Goal: Information Seeking & Learning: Learn about a topic

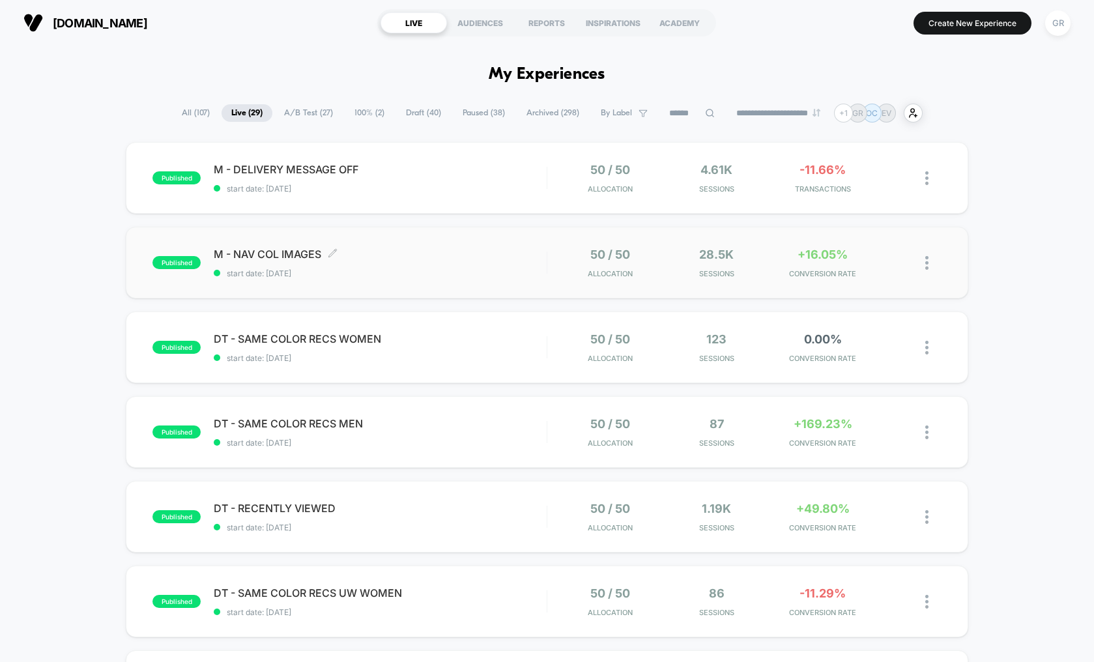
click at [514, 270] on span "start date: [DATE]" at bounding box center [380, 274] width 333 height 10
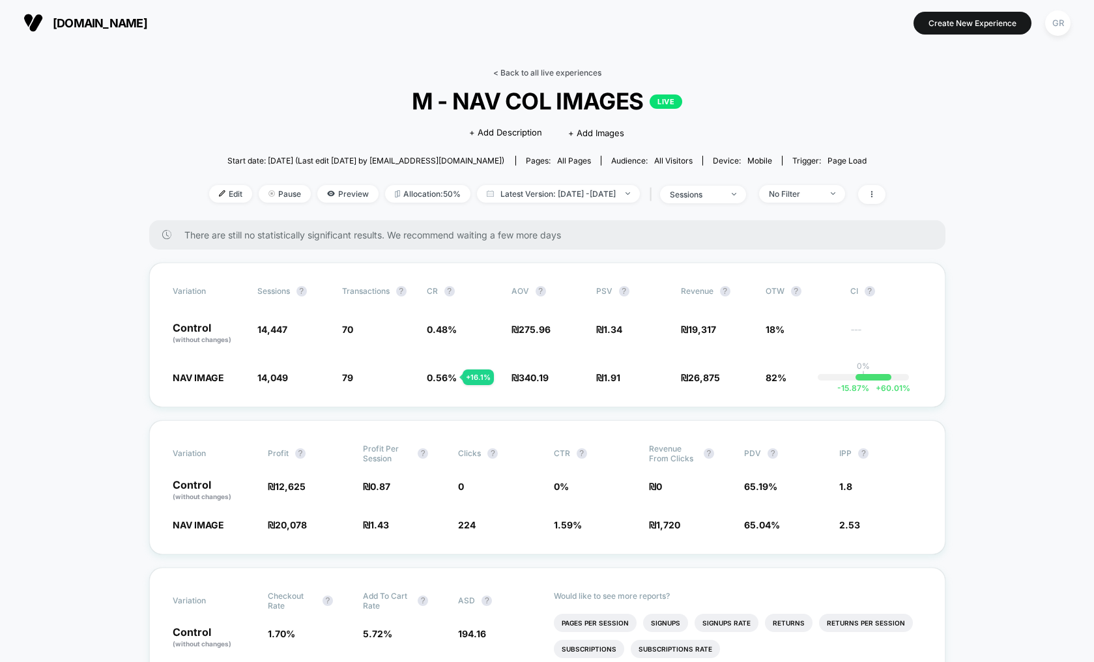
click at [562, 70] on link "< Back to all live experiences" at bounding box center [547, 73] width 108 height 10
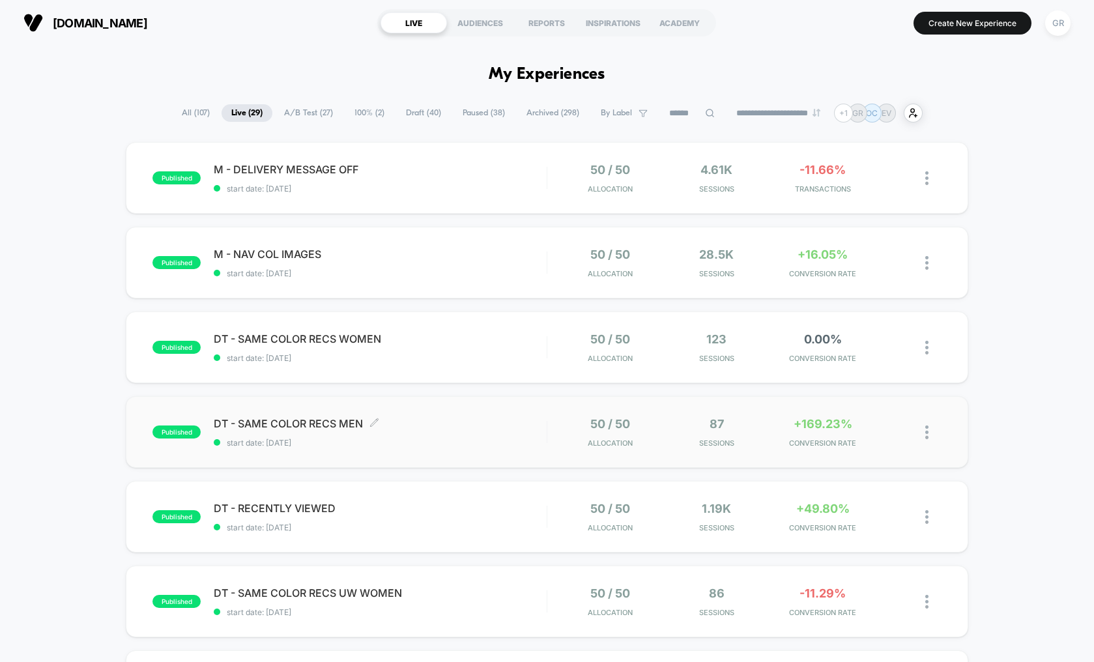
click at [478, 420] on span "DT - SAME COLOR RECS MEN Click to edit experience details" at bounding box center [380, 423] width 333 height 13
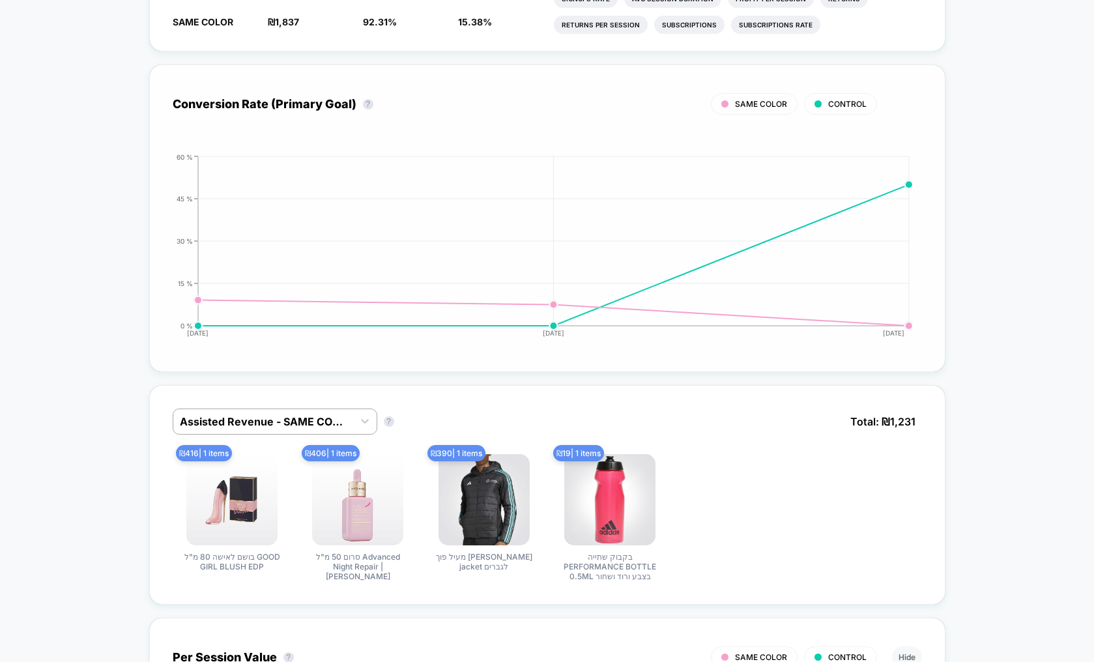
scroll to position [516, 0]
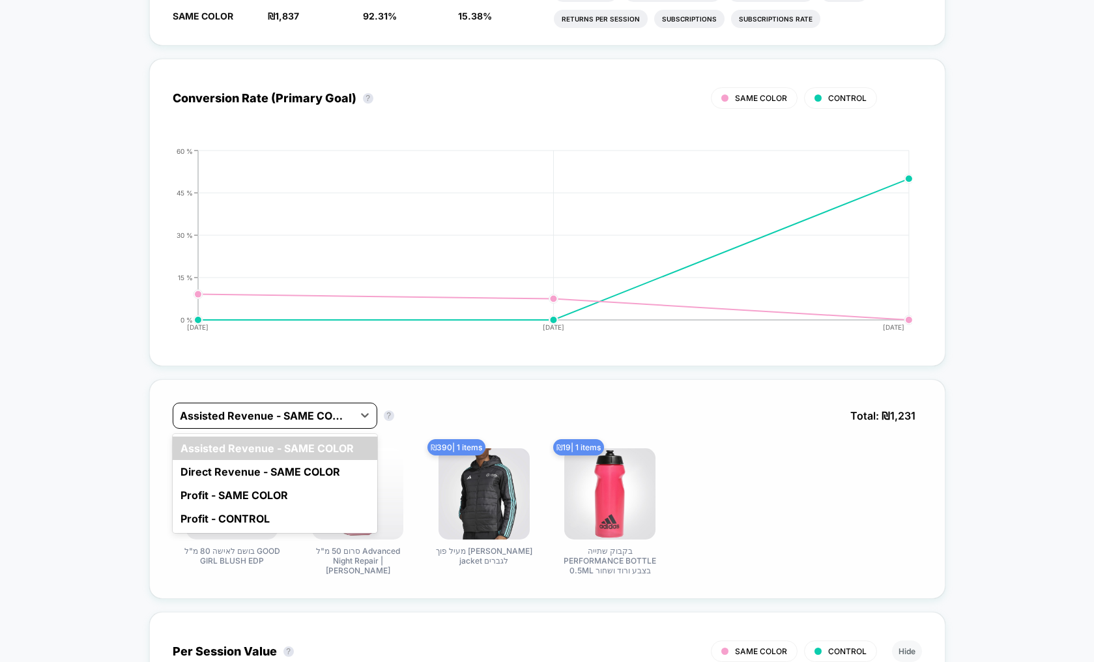
click at [352, 415] on div "Assisted Revenue - SAME COLOR" at bounding box center [263, 415] width 180 height 21
click at [309, 473] on div "Direct Revenue - SAME COLOR" at bounding box center [275, 471] width 205 height 23
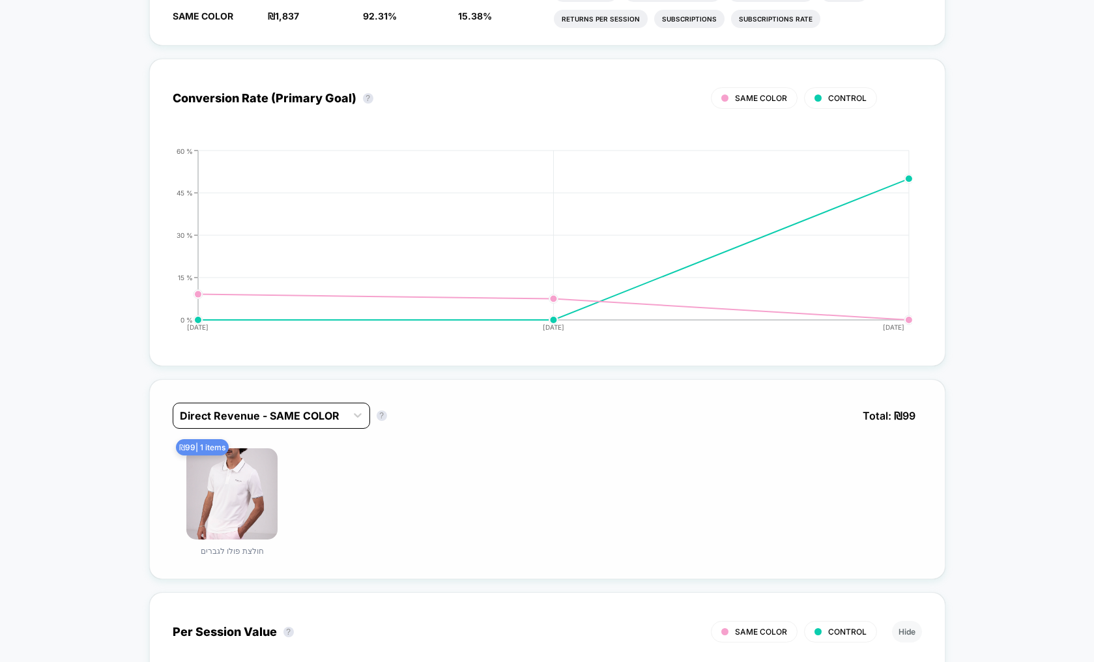
click at [308, 420] on div at bounding box center [260, 416] width 160 height 16
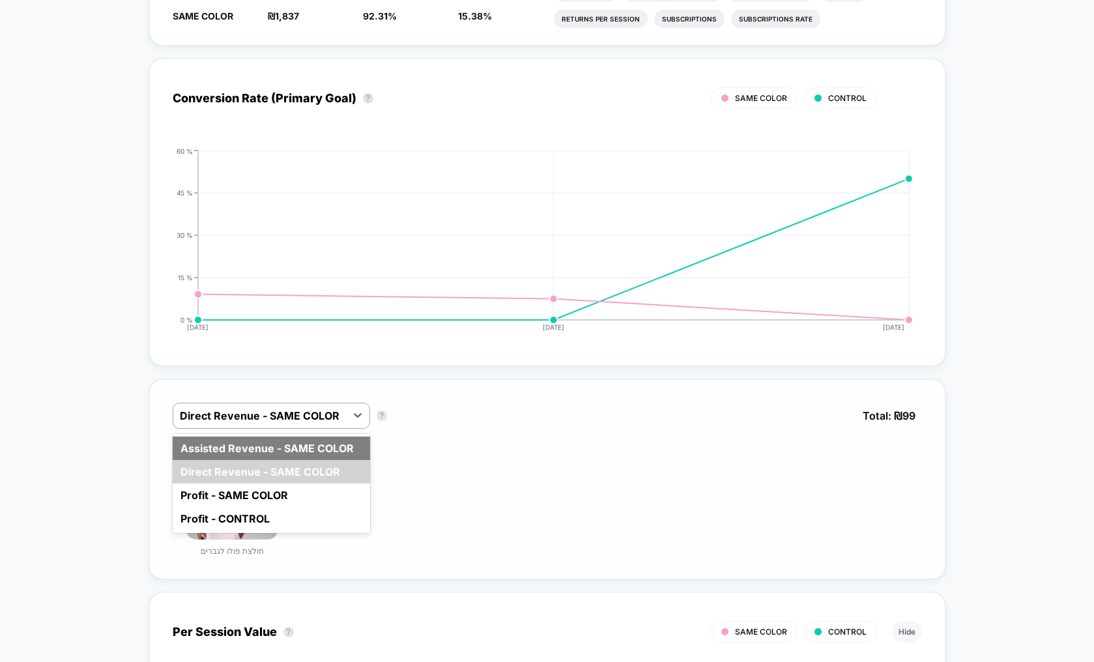
click at [310, 456] on div "Assisted Revenue - SAME COLOR" at bounding box center [271, 448] width 197 height 23
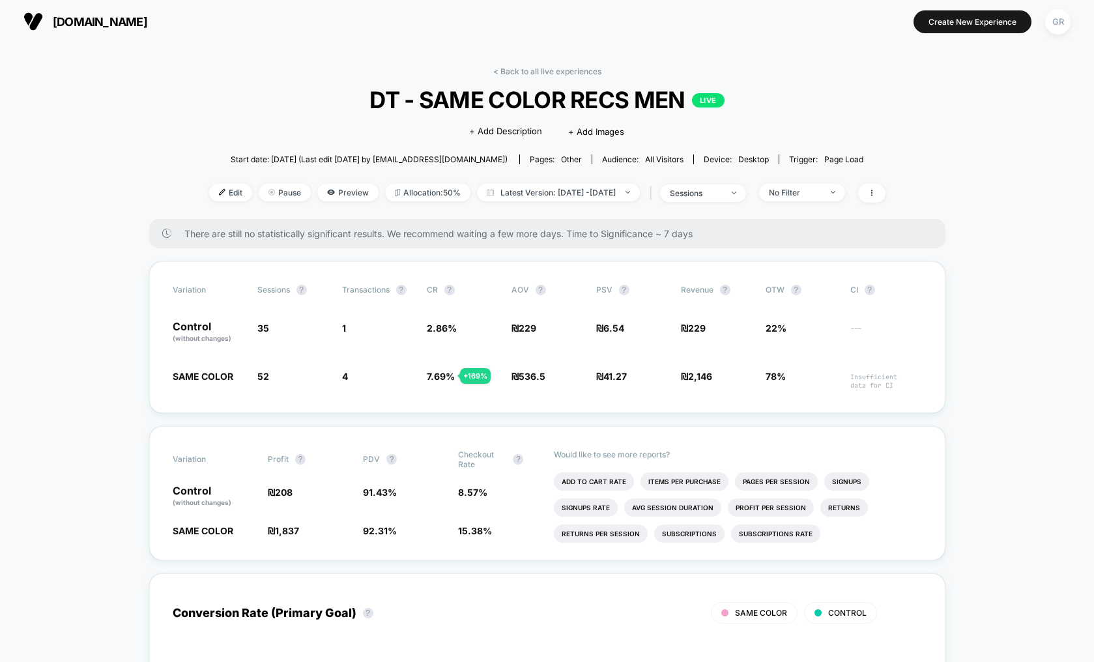
scroll to position [0, 0]
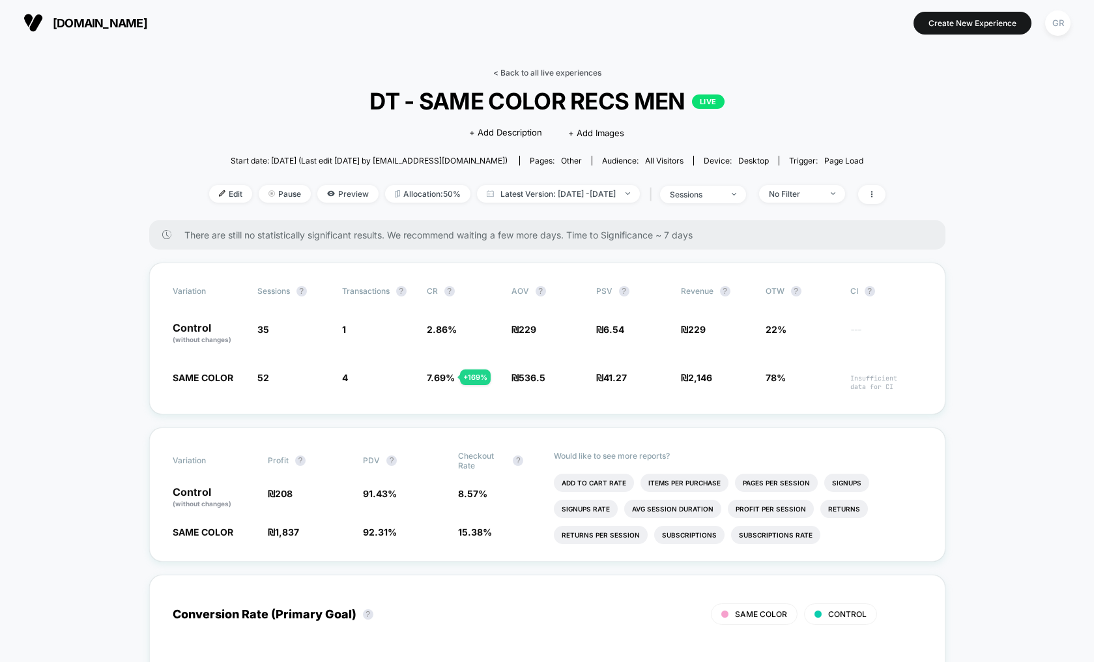
click at [542, 71] on link "< Back to all live experiences" at bounding box center [547, 73] width 108 height 10
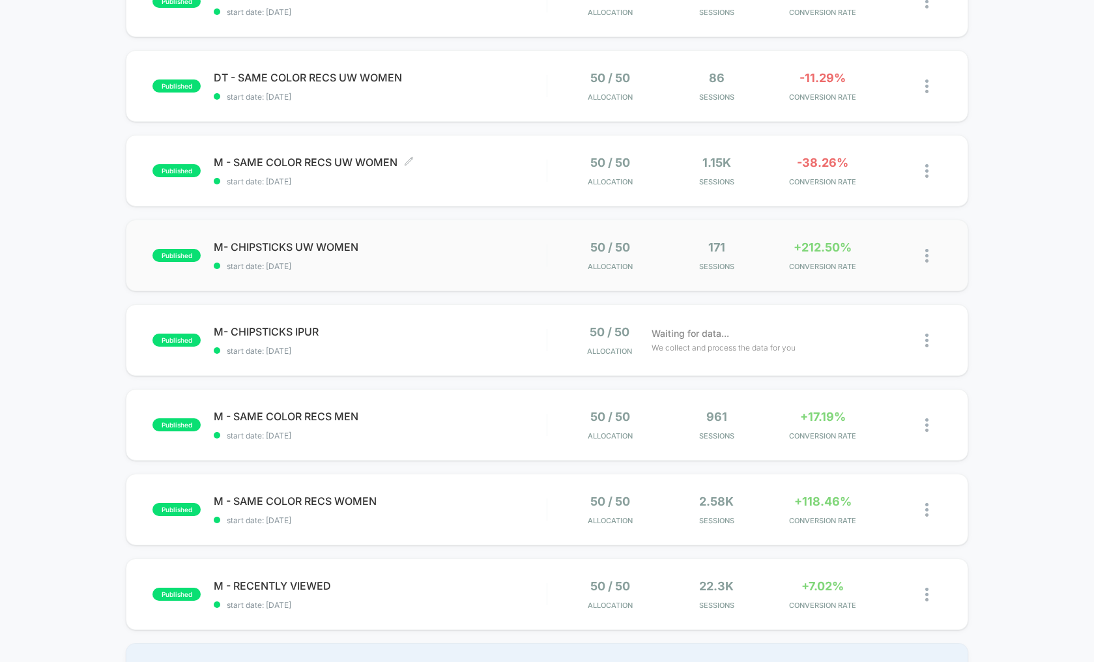
scroll to position [516, 0]
click at [535, 269] on span "start date: [DATE]" at bounding box center [380, 266] width 333 height 10
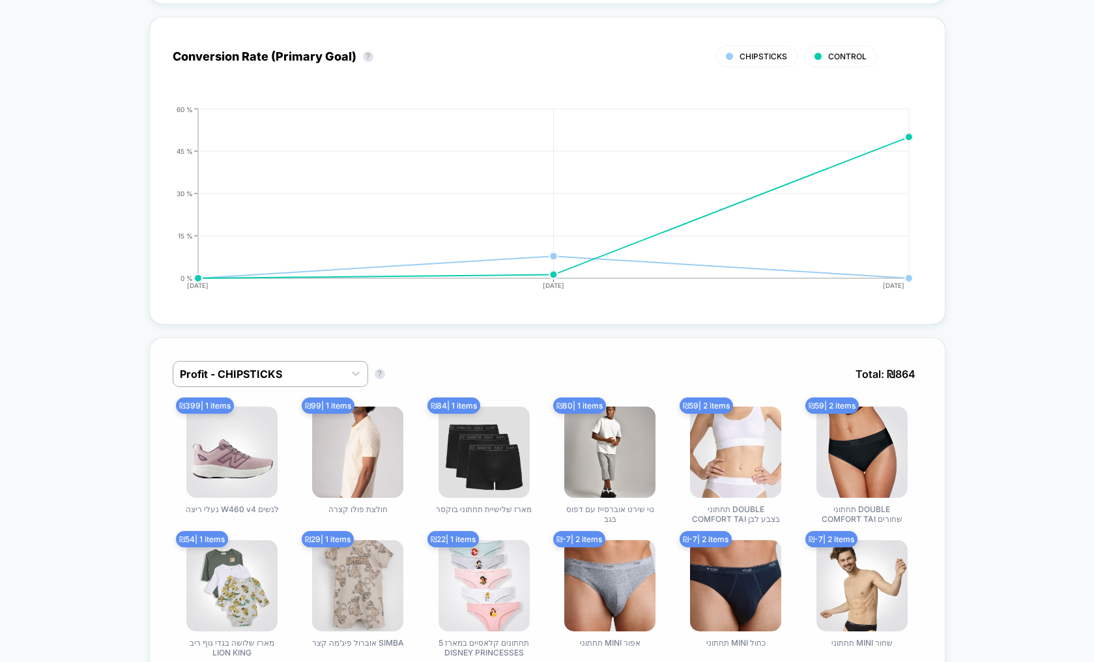
scroll to position [563, 0]
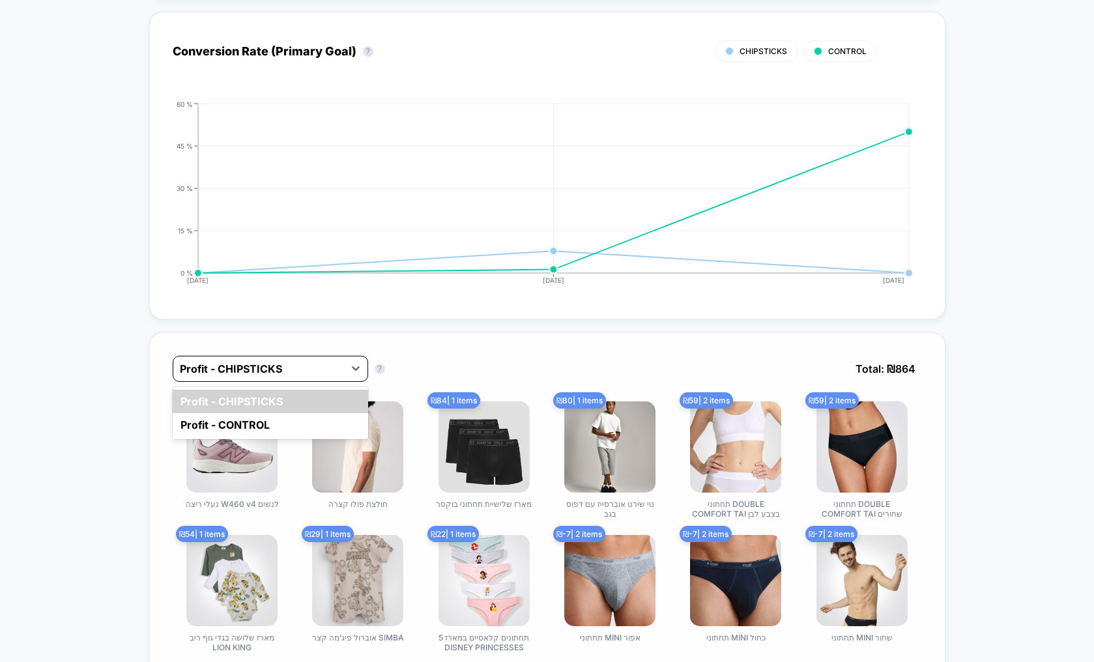
click at [306, 368] on div at bounding box center [259, 369] width 158 height 16
click at [306, 367] on div at bounding box center [259, 369] width 158 height 16
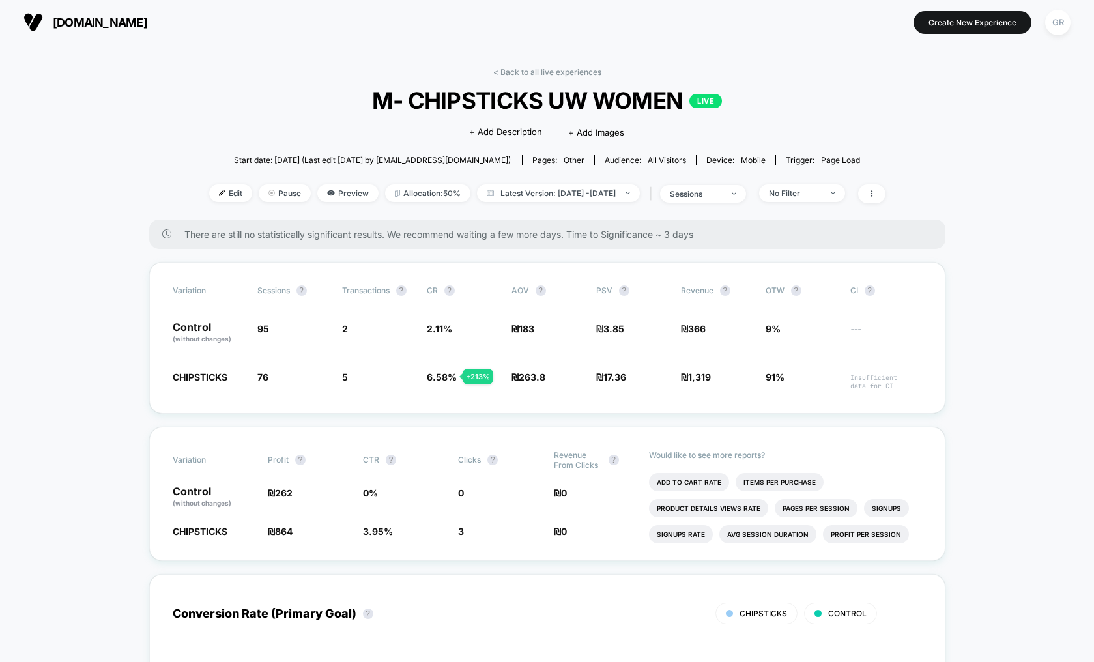
scroll to position [0, 0]
click at [555, 74] on link "< Back to all live experiences" at bounding box center [547, 73] width 108 height 10
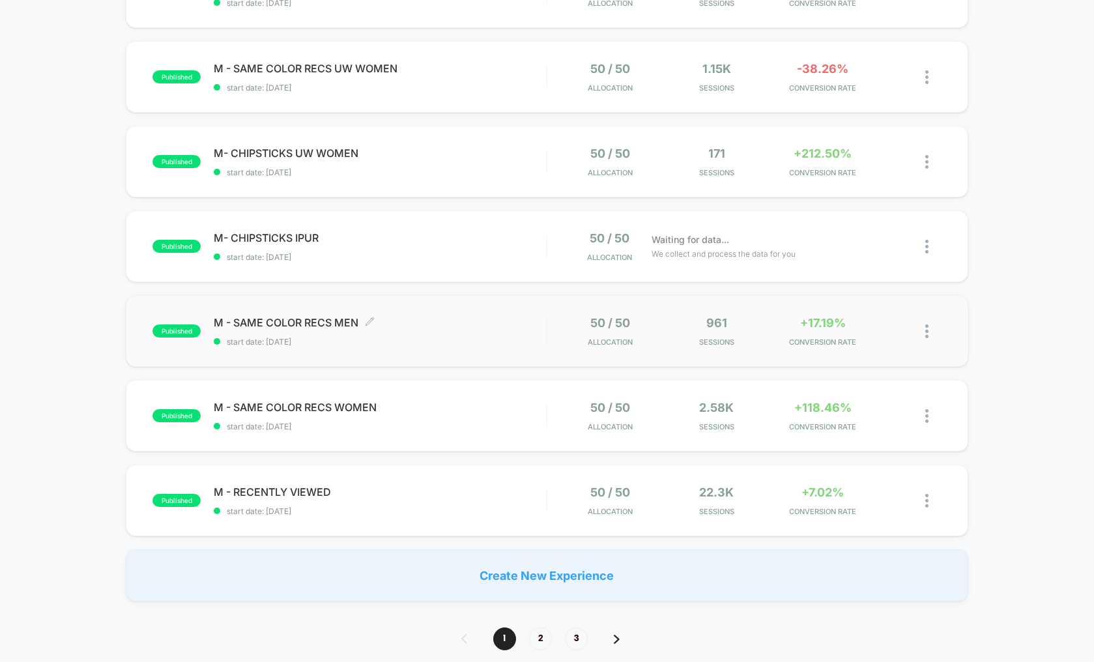
scroll to position [610, 0]
click at [450, 415] on div "M - SAME COLOR RECS WOMEN Click to edit experience details Click to edit experi…" at bounding box center [380, 415] width 333 height 31
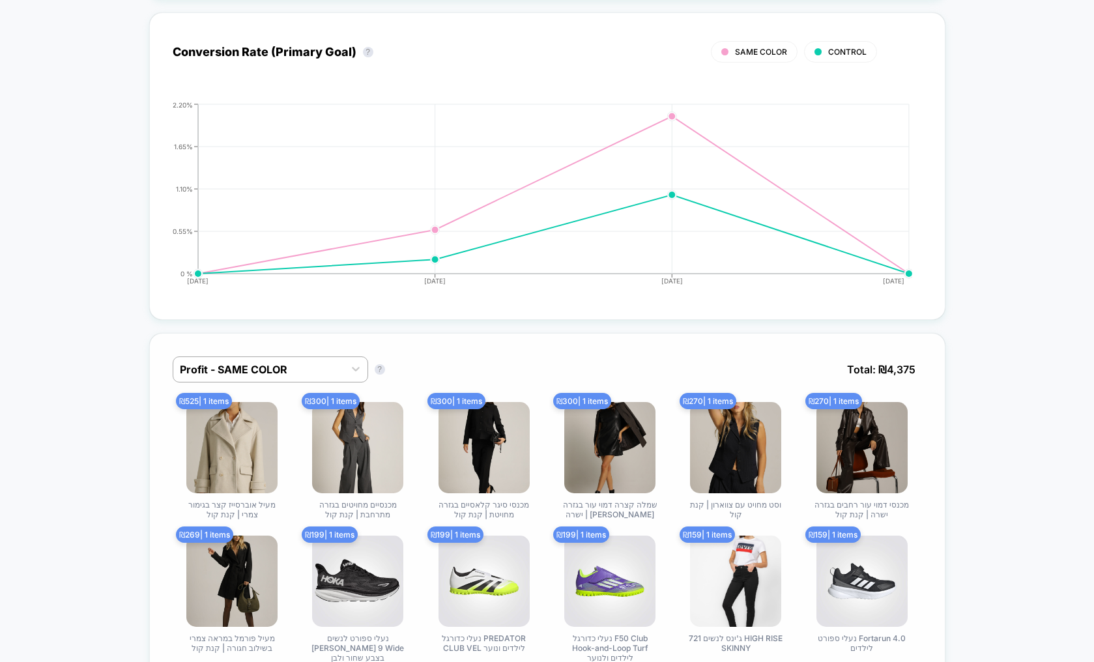
scroll to position [563, 0]
click at [260, 372] on div at bounding box center [259, 369] width 158 height 16
click at [261, 372] on div at bounding box center [259, 369] width 158 height 16
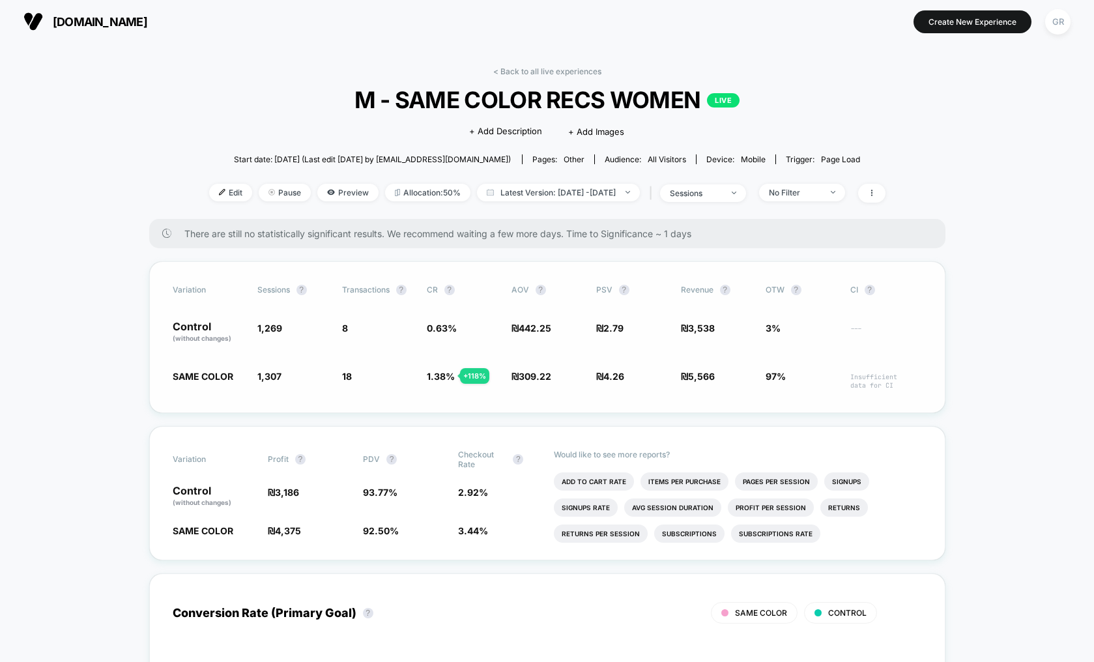
scroll to position [0, 0]
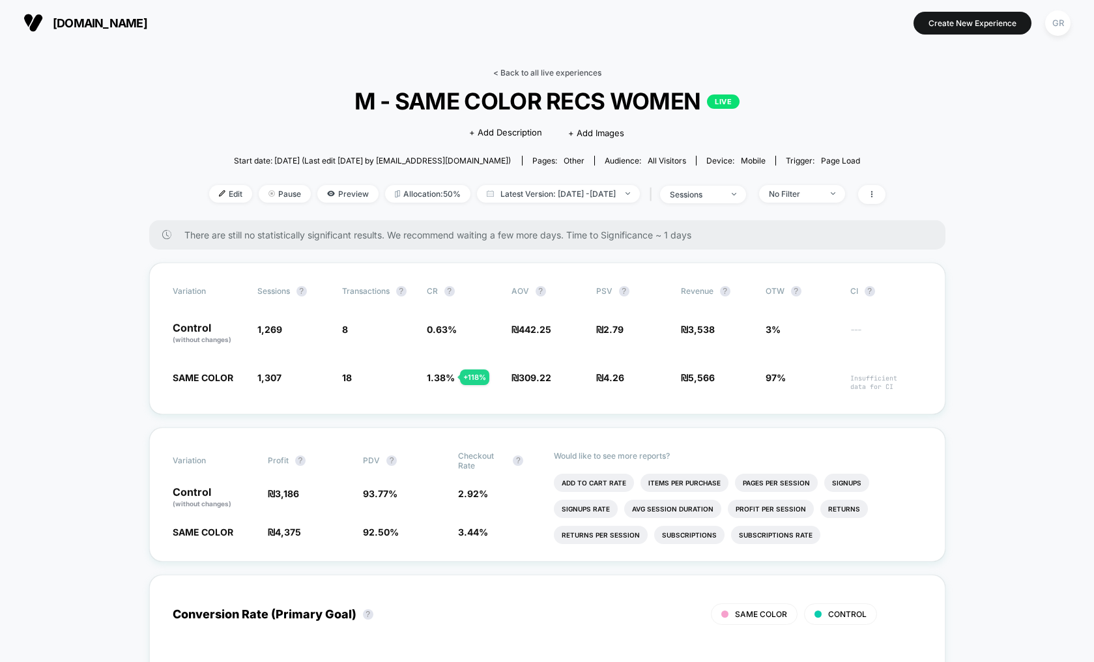
click at [570, 72] on link "< Back to all live experiences" at bounding box center [547, 73] width 108 height 10
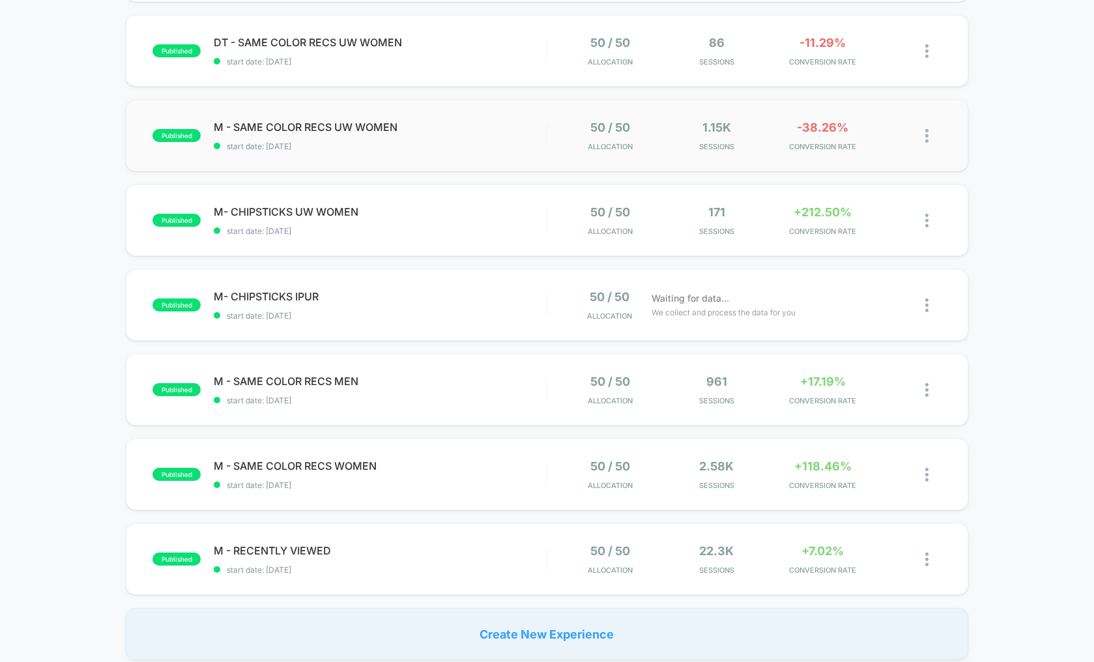
scroll to position [563, 0]
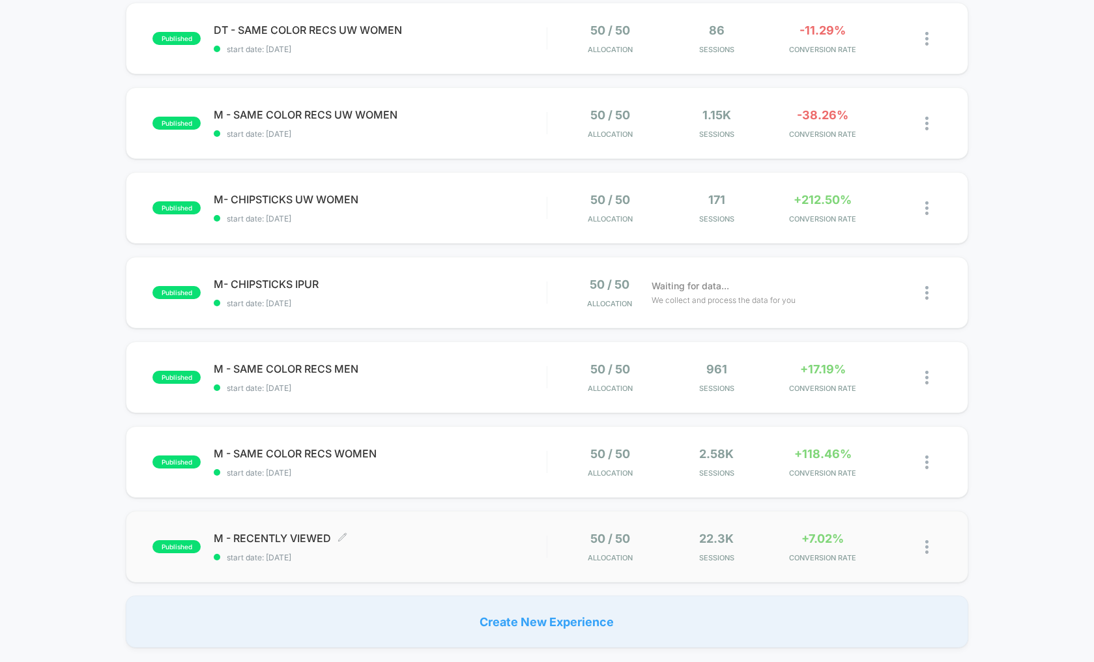
click at [298, 538] on span "M - RECENTLY VIEWED Click to edit experience details" at bounding box center [380, 538] width 333 height 13
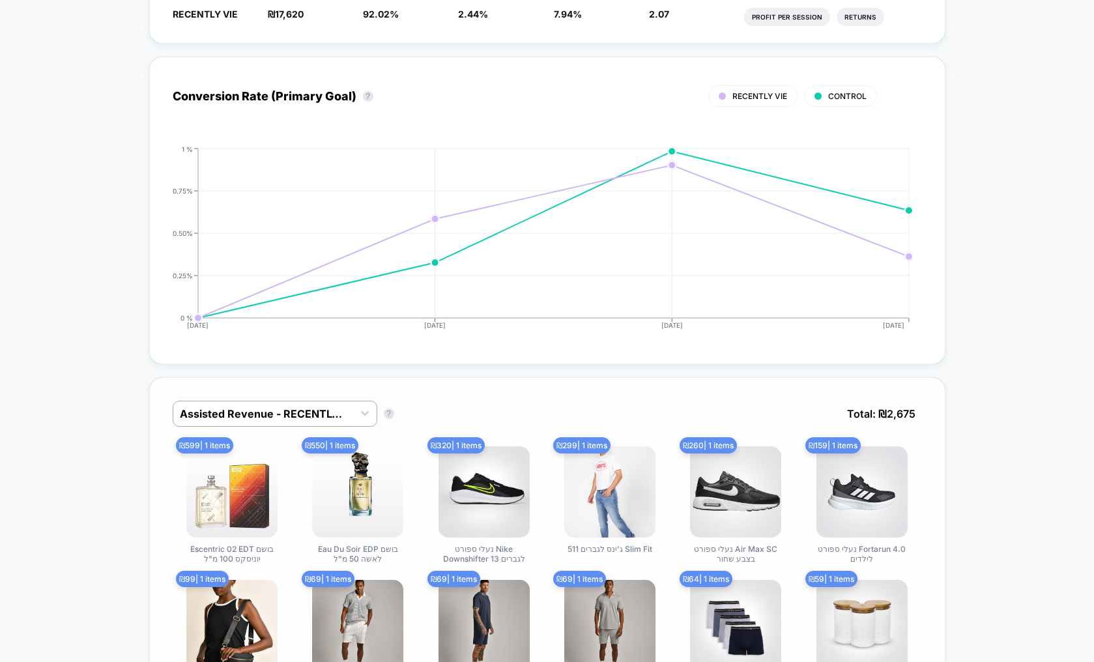
scroll to position [516, 0]
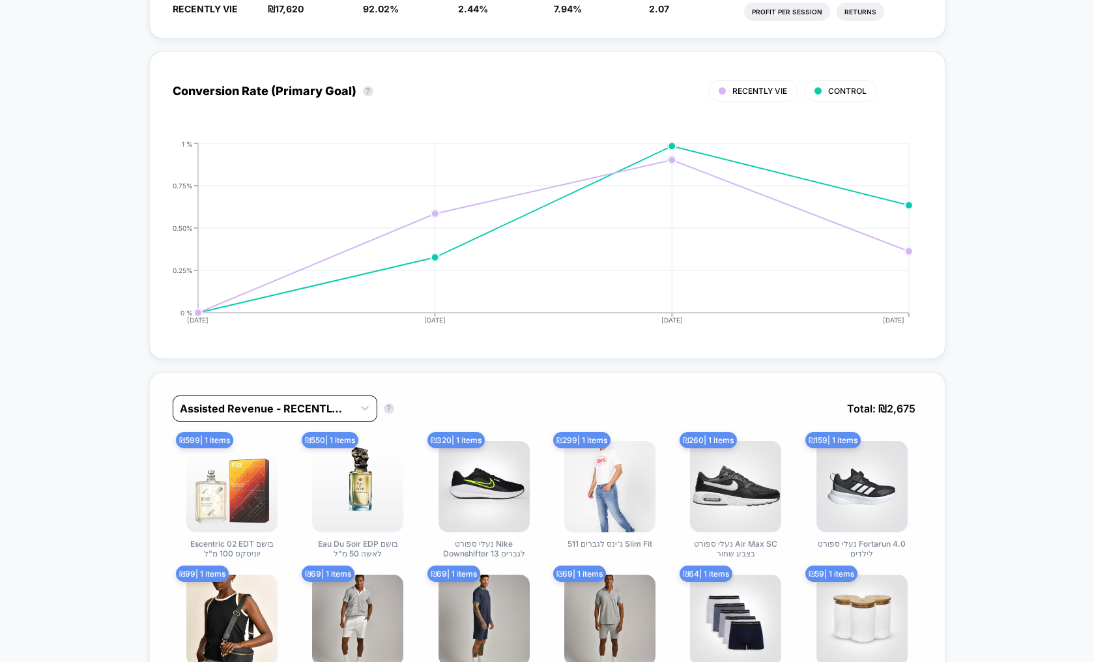
click at [325, 412] on div at bounding box center [263, 409] width 167 height 16
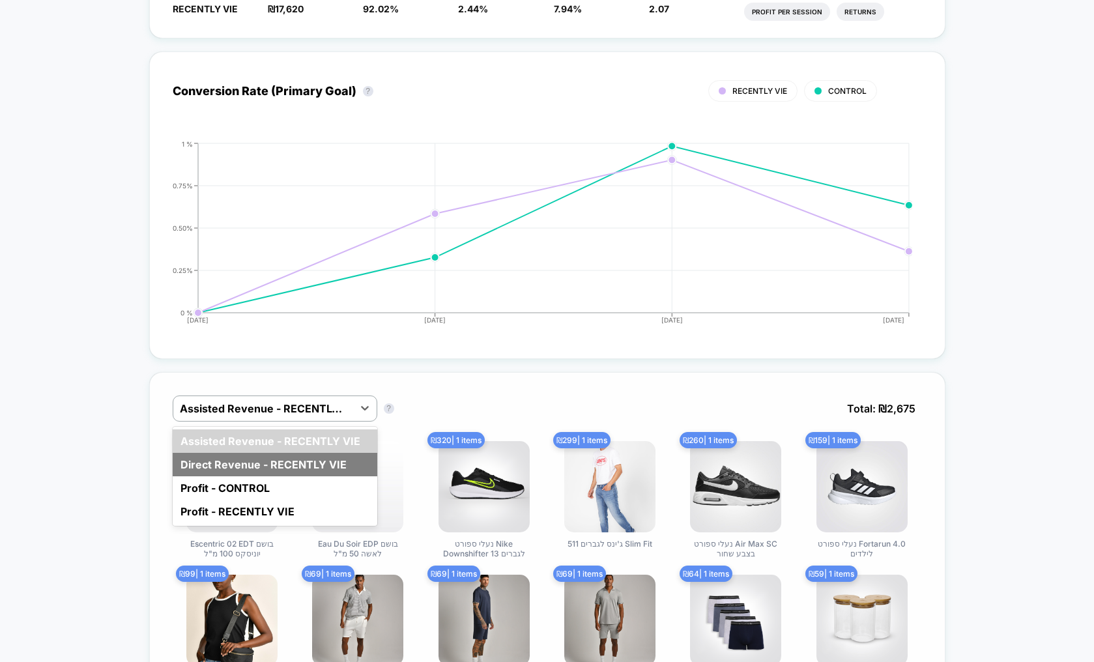
click at [307, 462] on div "Direct Revenue - RECENTLY VIE" at bounding box center [275, 464] width 205 height 23
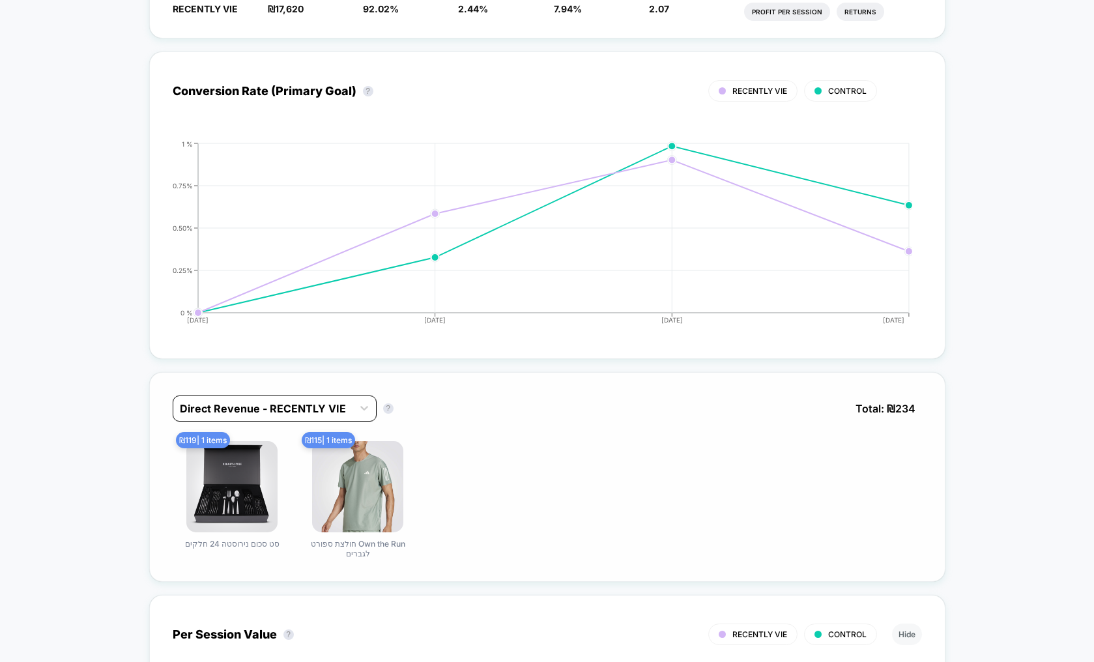
click at [287, 410] on div at bounding box center [263, 409] width 166 height 16
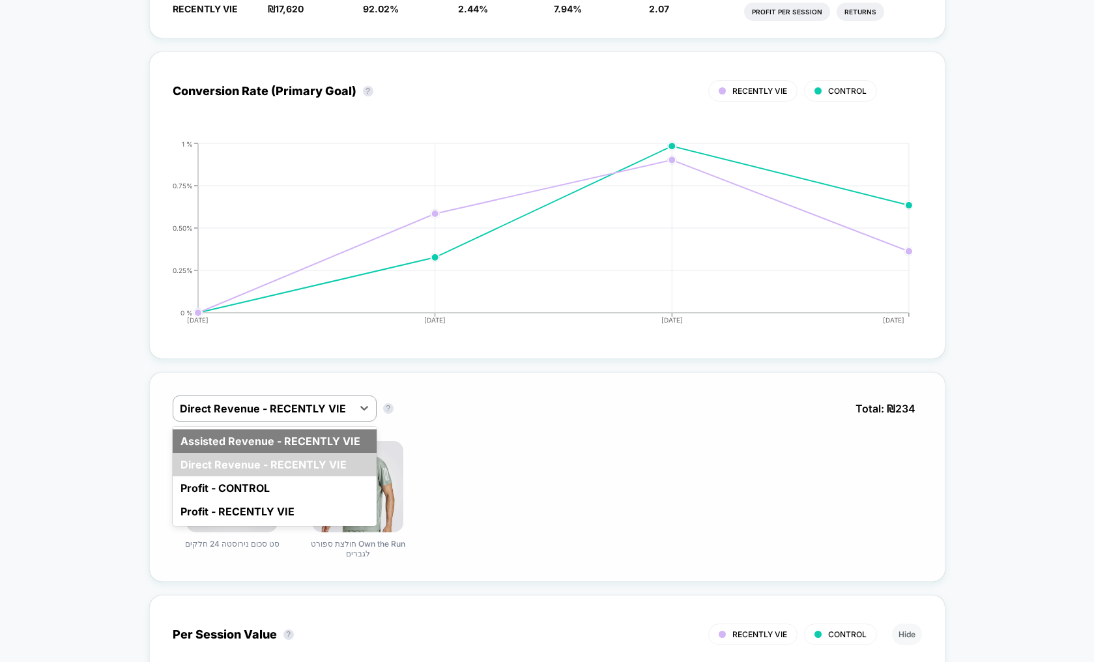
click at [284, 448] on div "Assisted Revenue - RECENTLY VIE" at bounding box center [275, 441] width 204 height 23
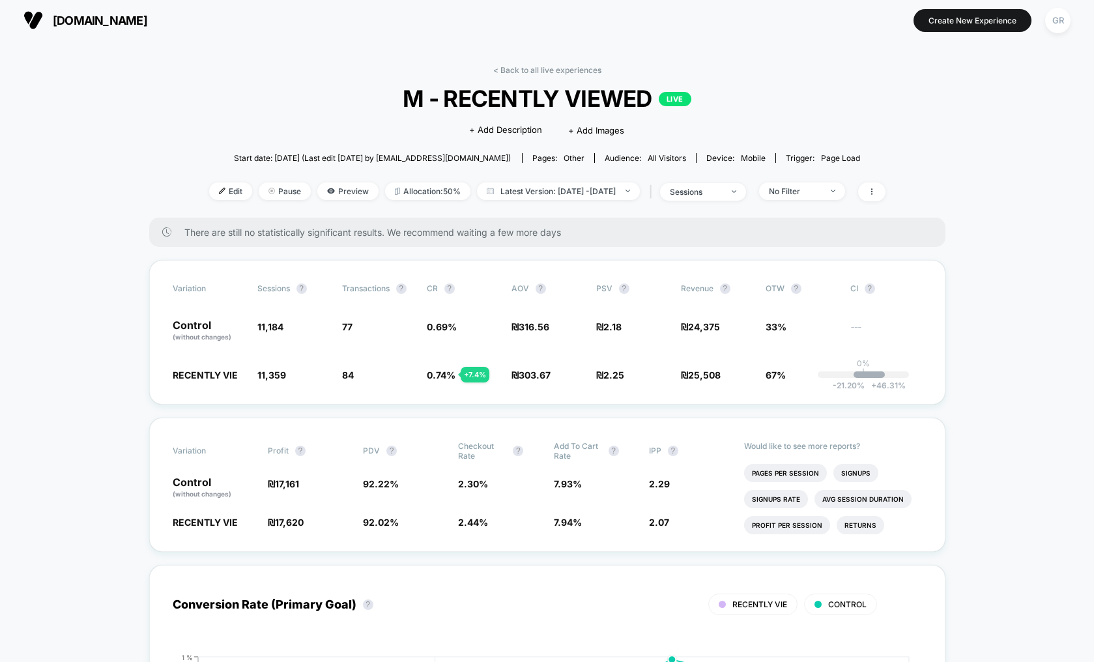
scroll to position [0, 0]
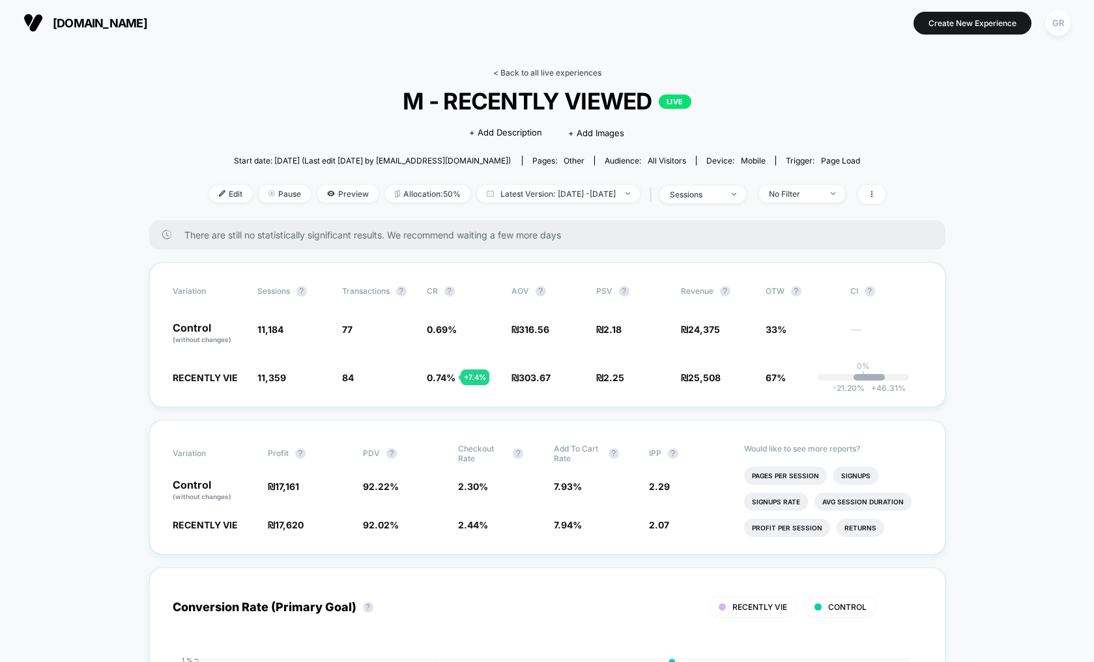
click at [540, 77] on link "< Back to all live experiences" at bounding box center [547, 73] width 108 height 10
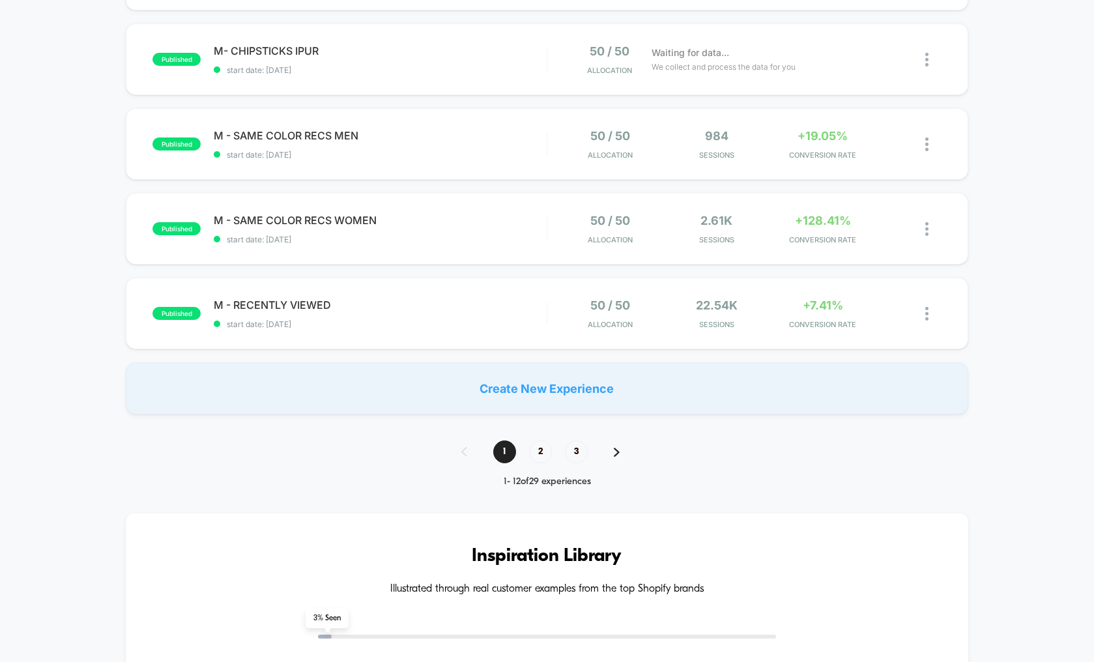
scroll to position [798, 0]
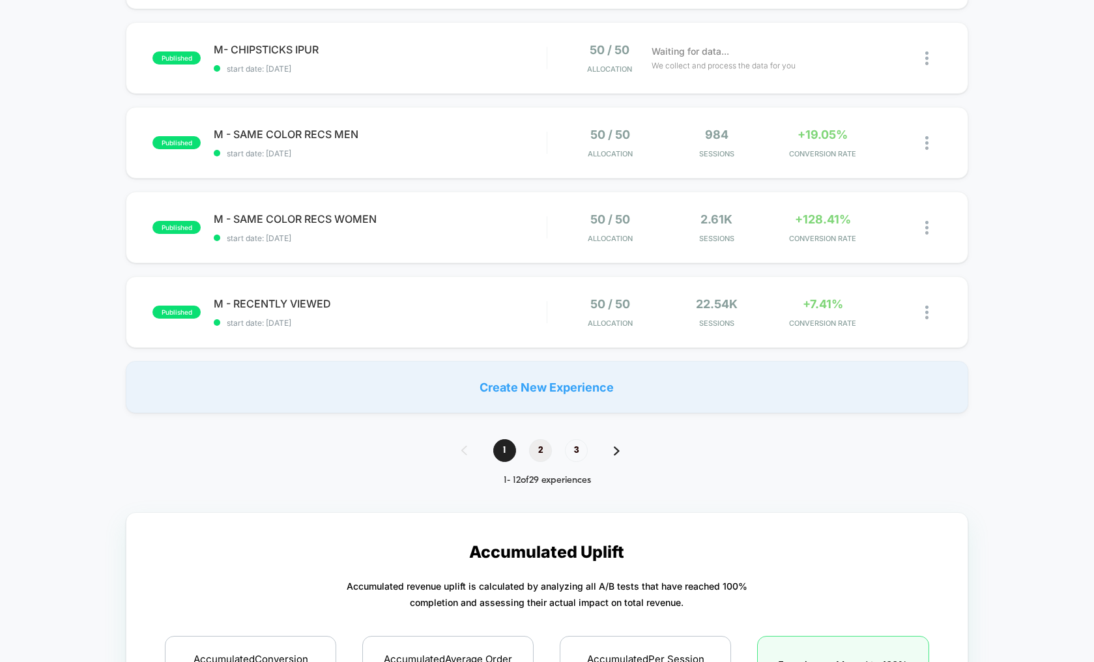
click at [544, 451] on span "2" at bounding box center [540, 450] width 23 height 23
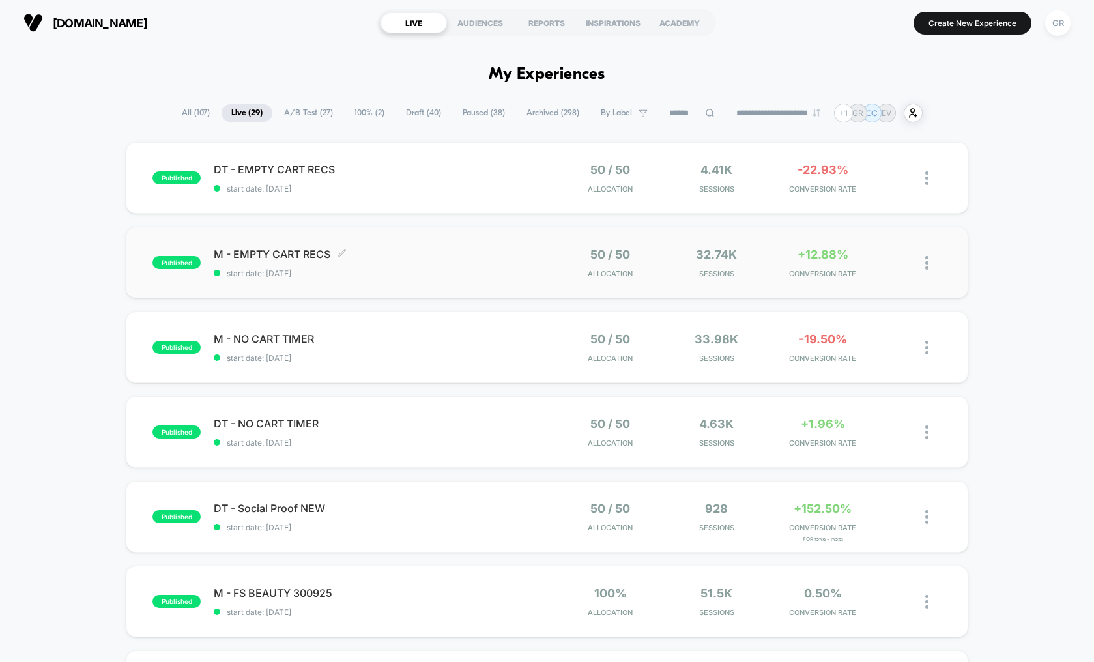
click at [472, 270] on span "start date: [DATE]" at bounding box center [380, 274] width 333 height 10
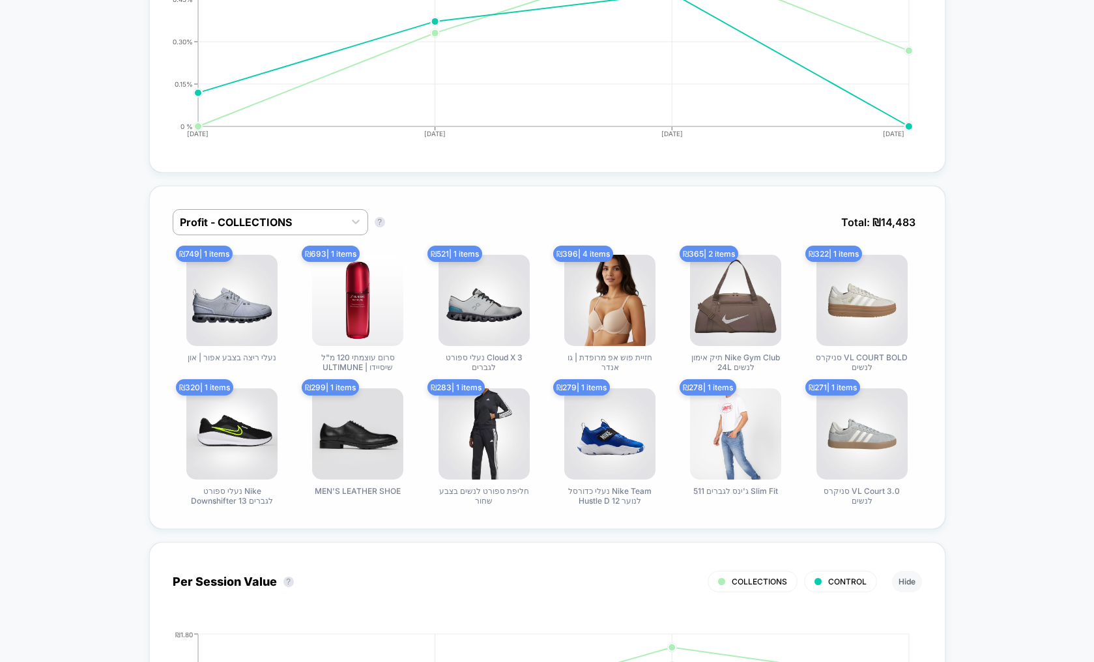
scroll to position [704, 0]
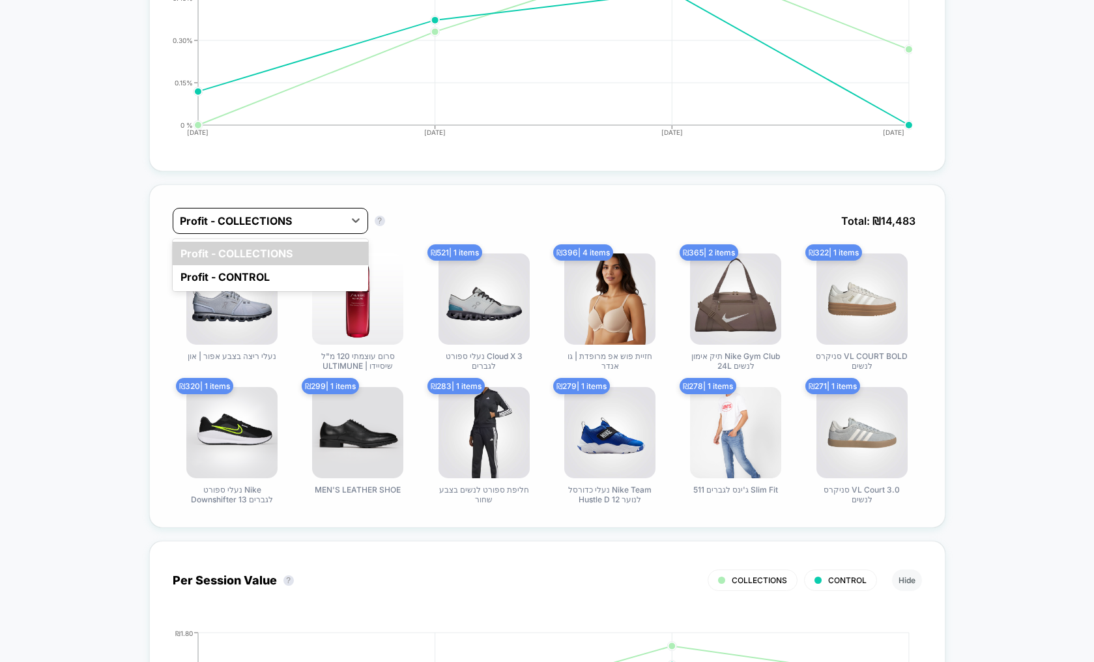
click at [251, 222] on div at bounding box center [259, 221] width 158 height 16
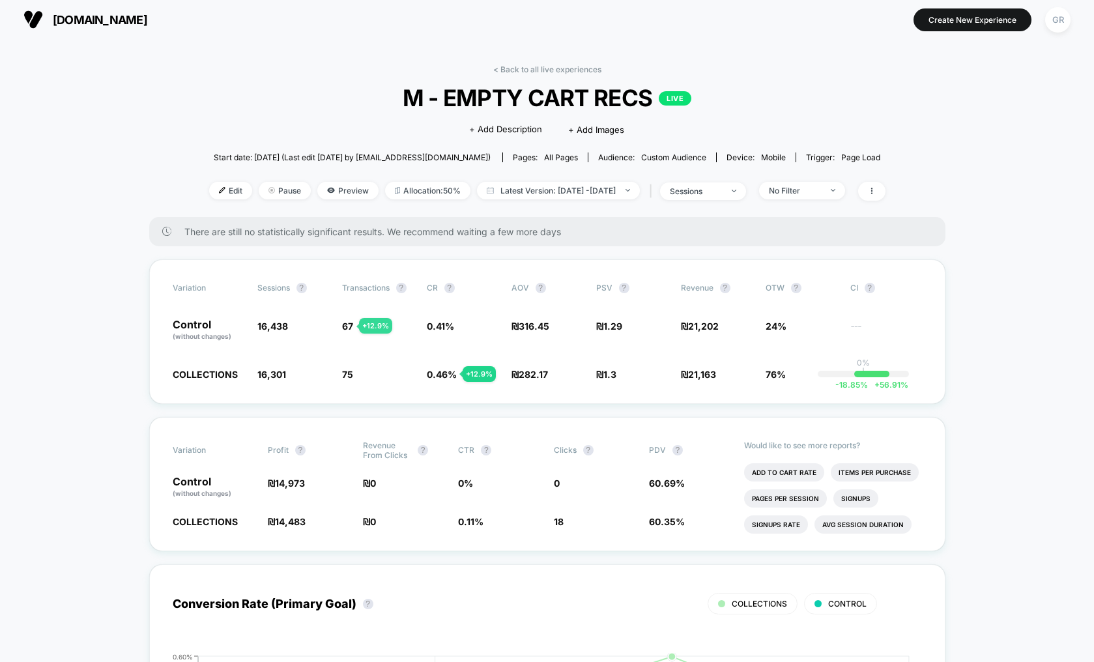
scroll to position [0, 0]
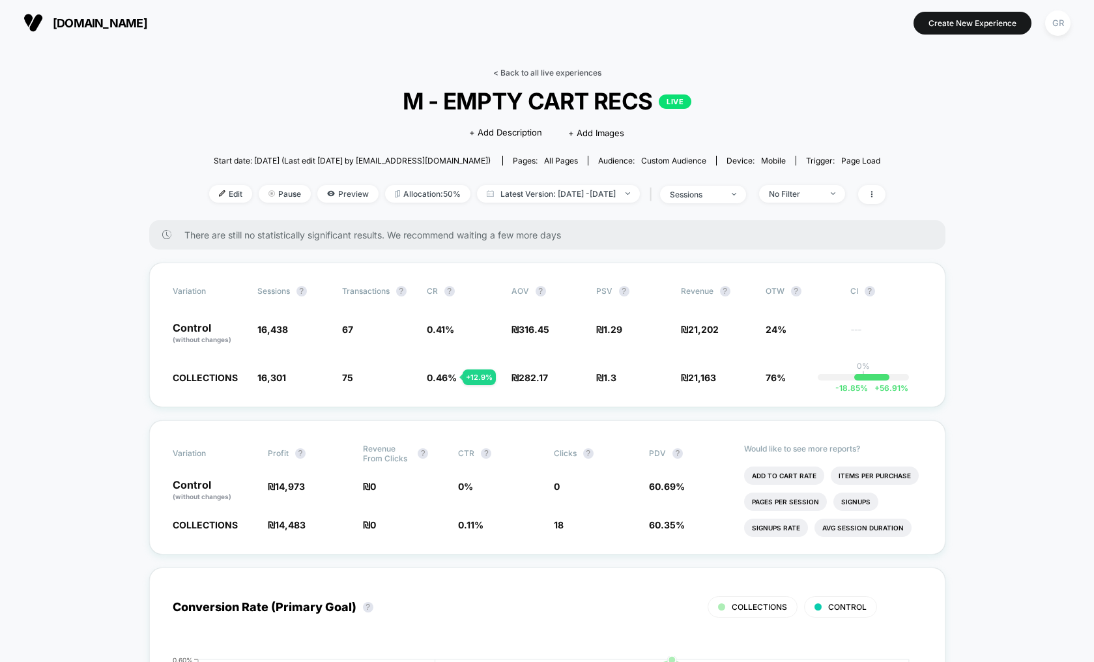
click at [533, 72] on link "< Back to all live experiences" at bounding box center [547, 73] width 108 height 10
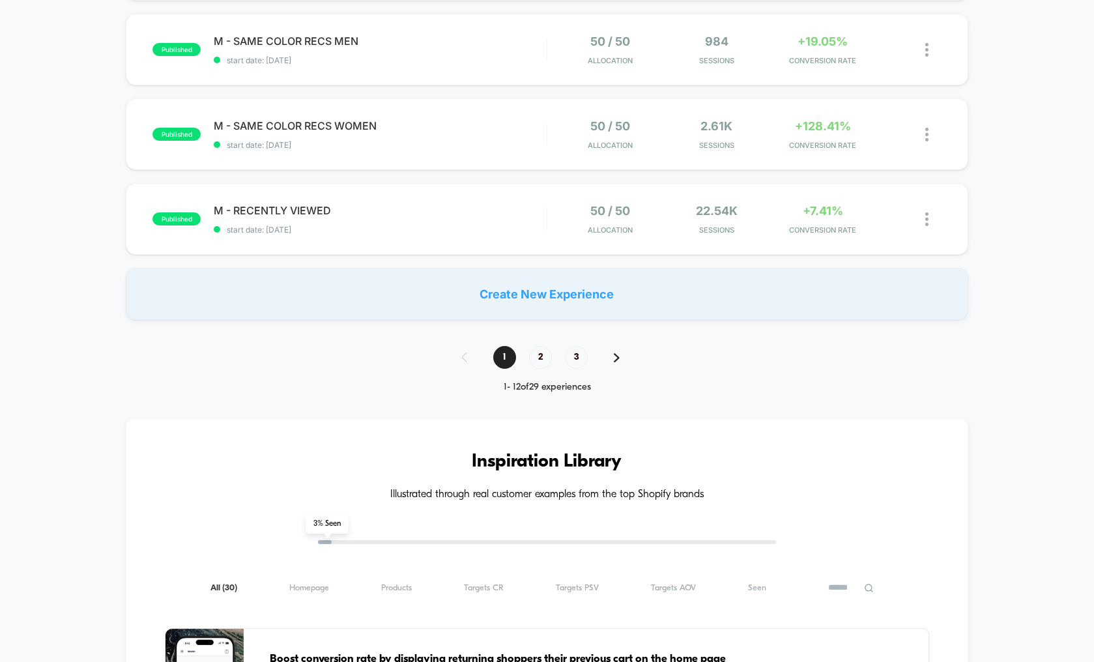
scroll to position [892, 0]
click at [543, 358] on span "2" at bounding box center [540, 356] width 23 height 23
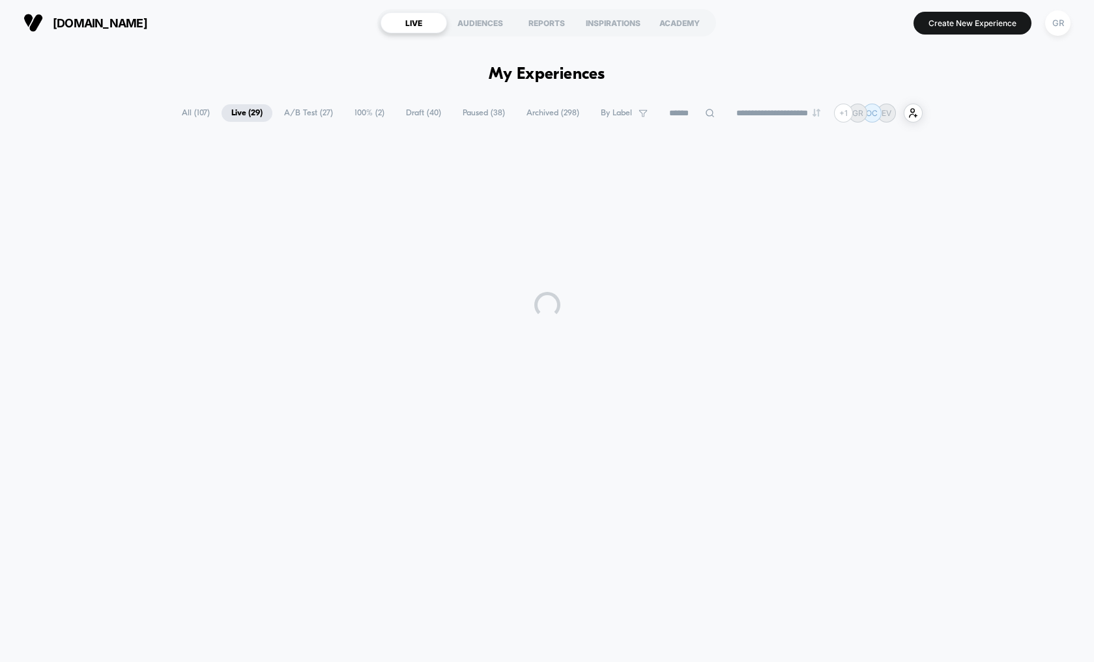
scroll to position [0, 0]
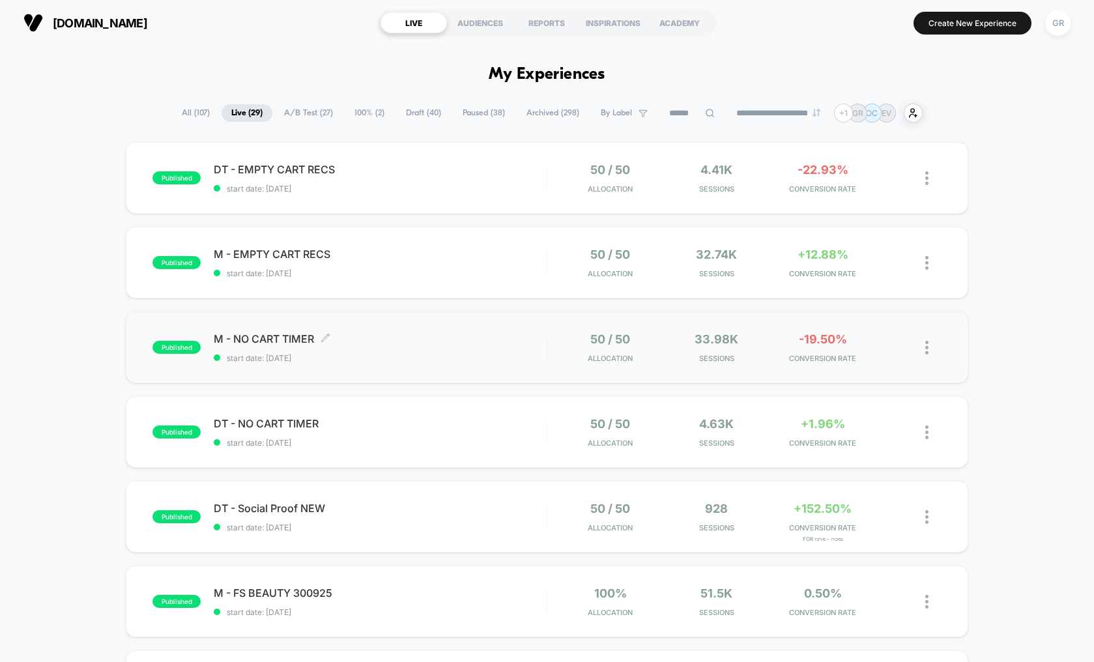
click at [392, 354] on span "start date: [DATE]" at bounding box center [380, 358] width 333 height 10
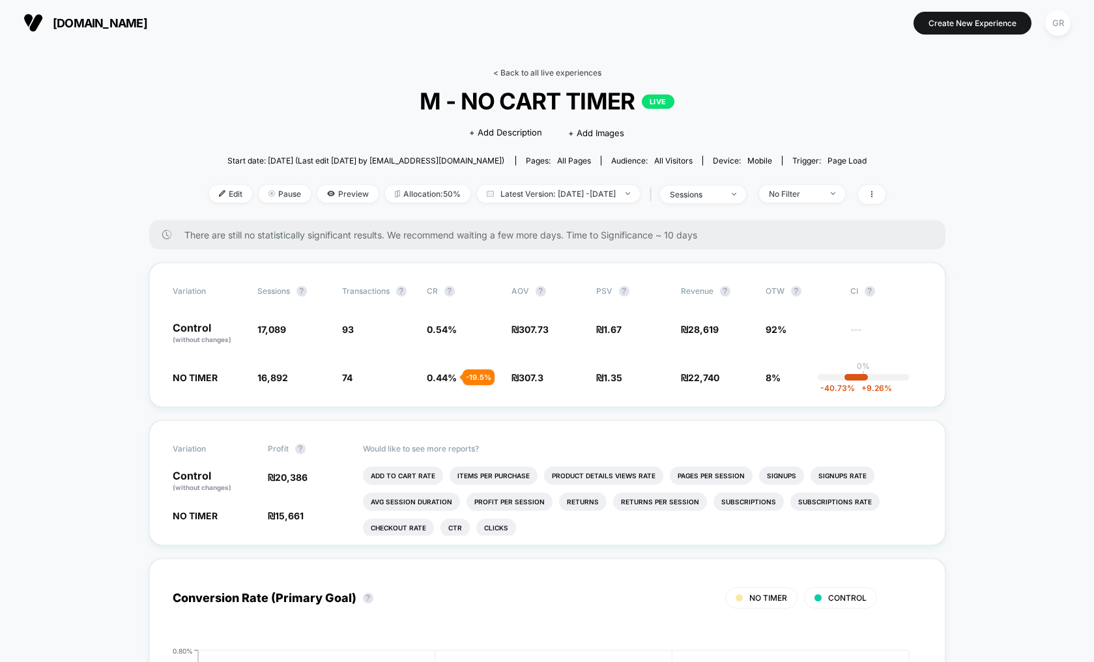
click at [557, 69] on link "< Back to all live experiences" at bounding box center [547, 73] width 108 height 10
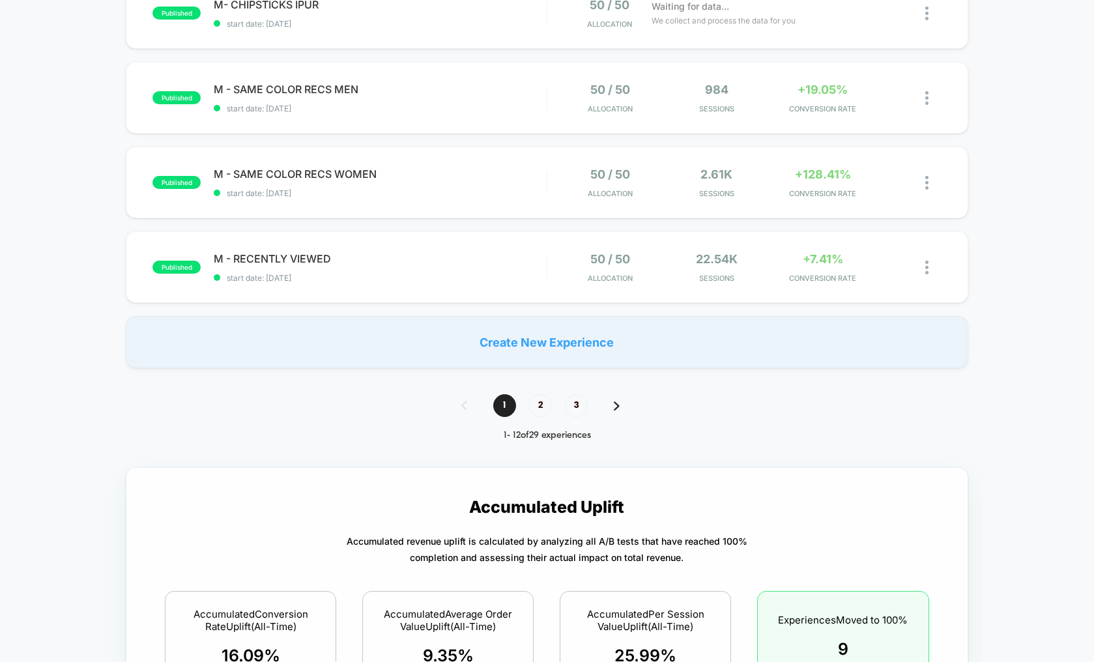
scroll to position [845, 0]
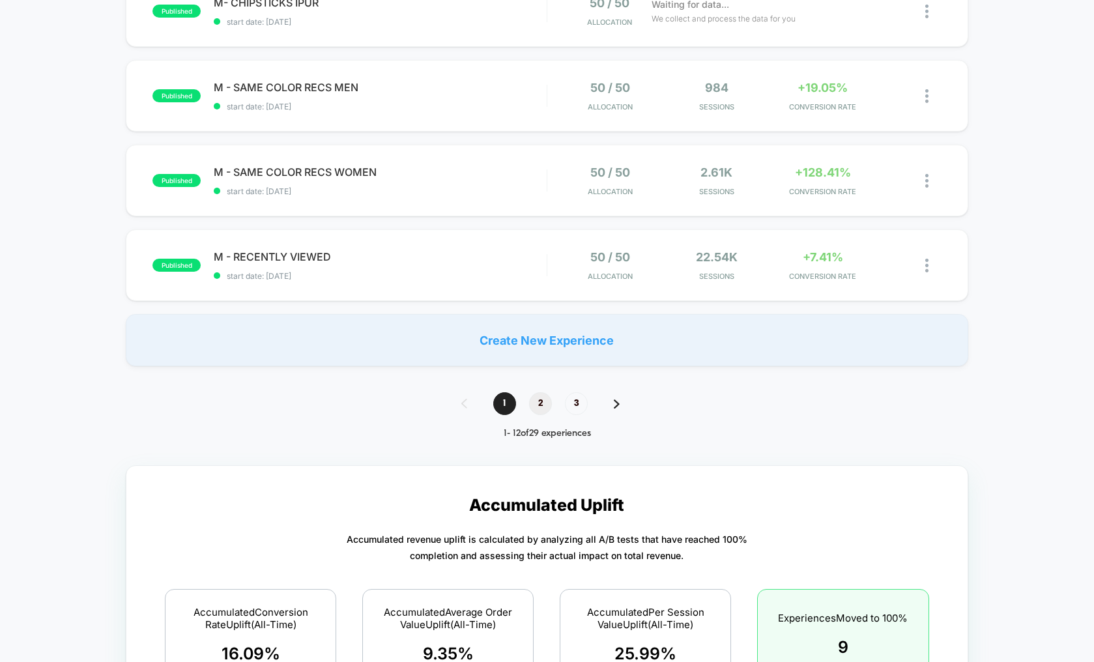
click at [542, 403] on span "2" at bounding box center [540, 403] width 23 height 23
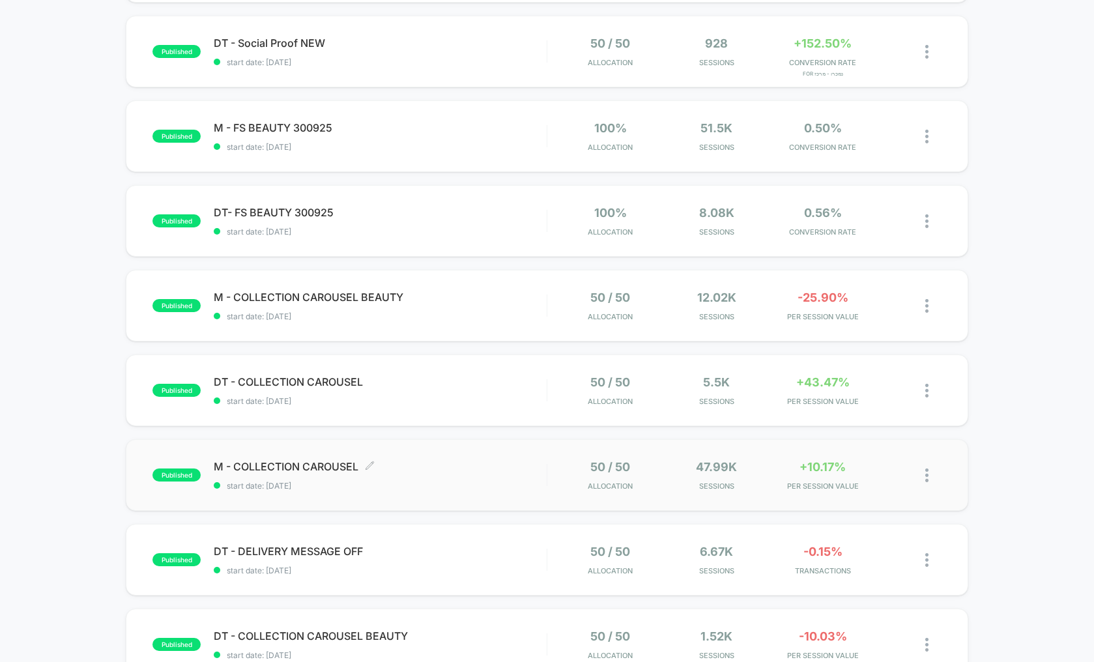
scroll to position [469, 0]
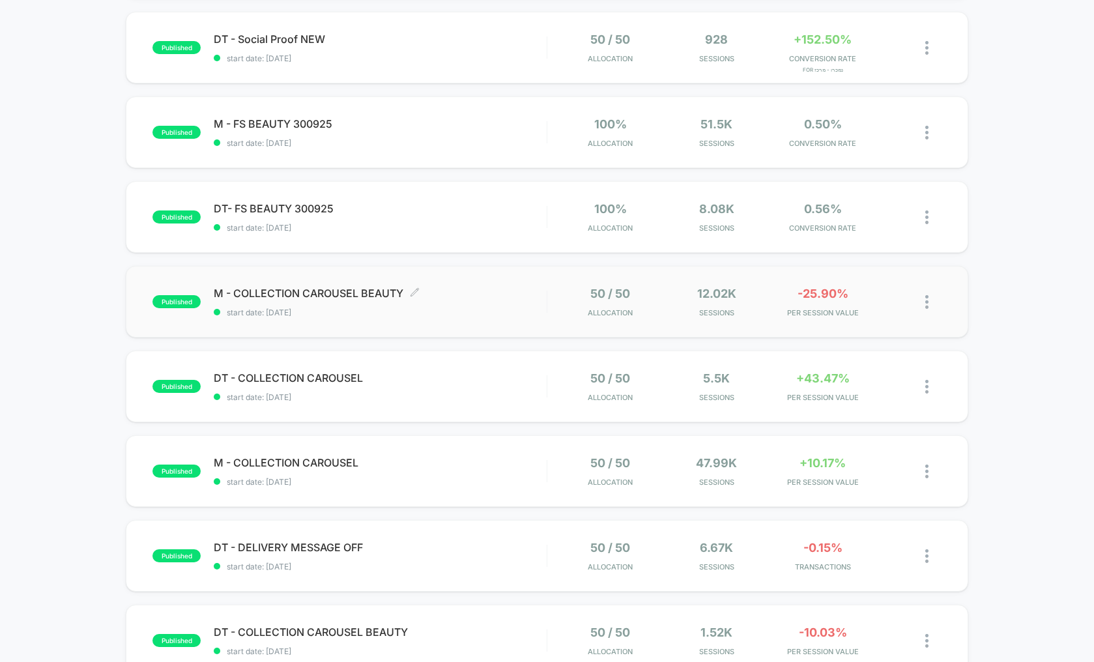
click at [334, 288] on span "M - COLLECTION CAROUSEL BEAUTY Click to edit experience details" at bounding box center [380, 293] width 333 height 13
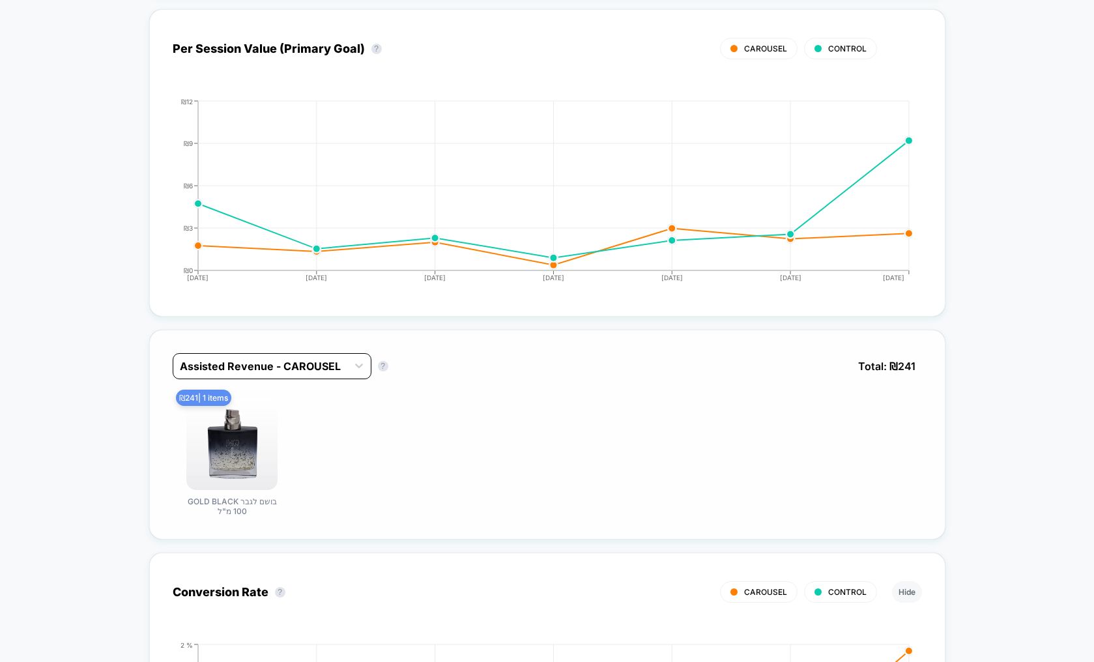
scroll to position [704, 0]
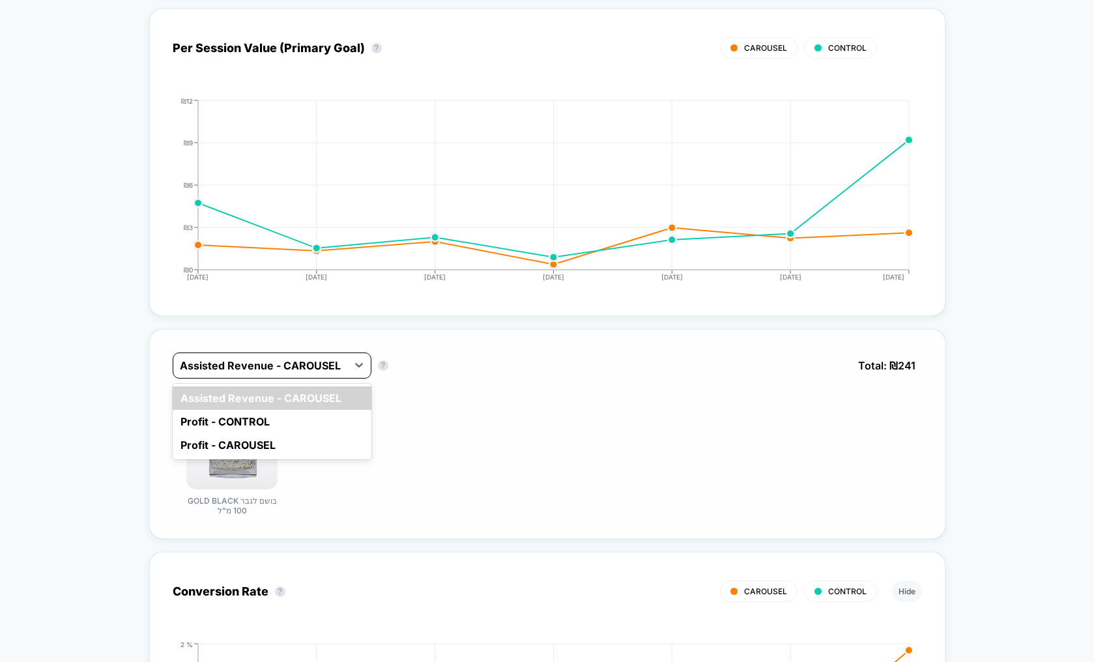
click at [314, 365] on div at bounding box center [260, 366] width 161 height 16
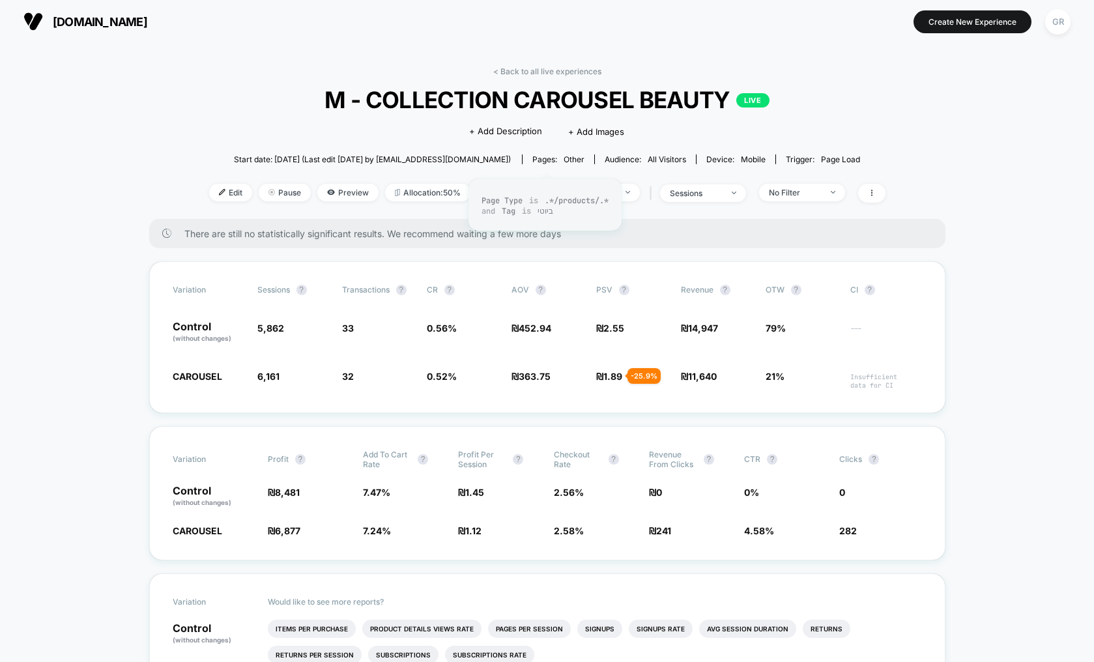
scroll to position [0, 0]
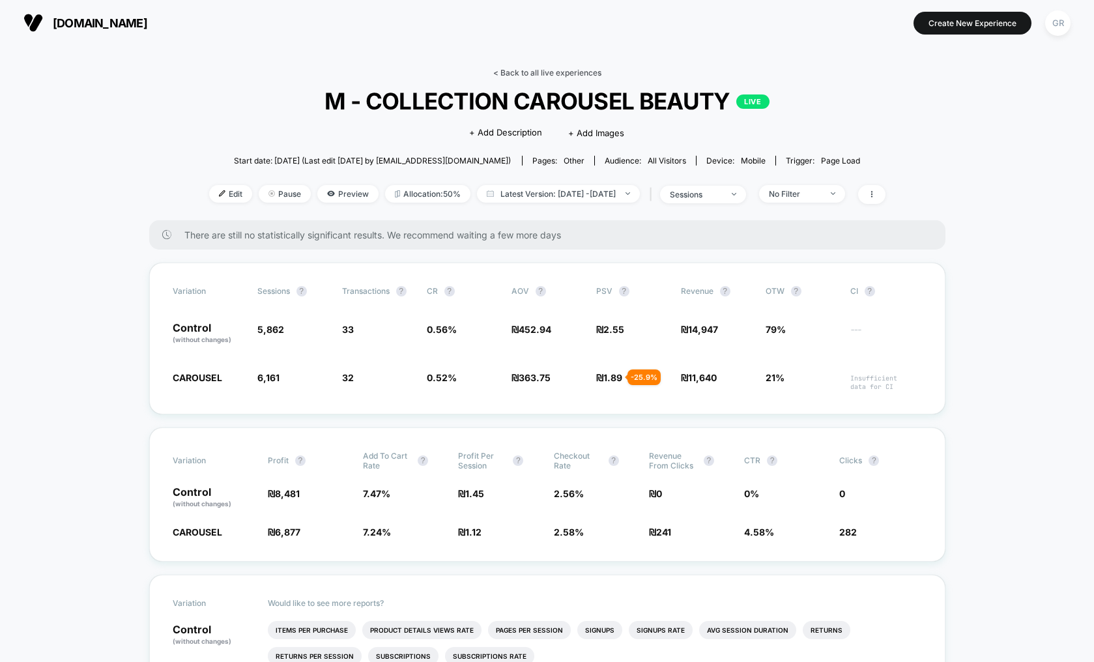
click at [543, 75] on link "< Back to all live experiences" at bounding box center [547, 73] width 108 height 10
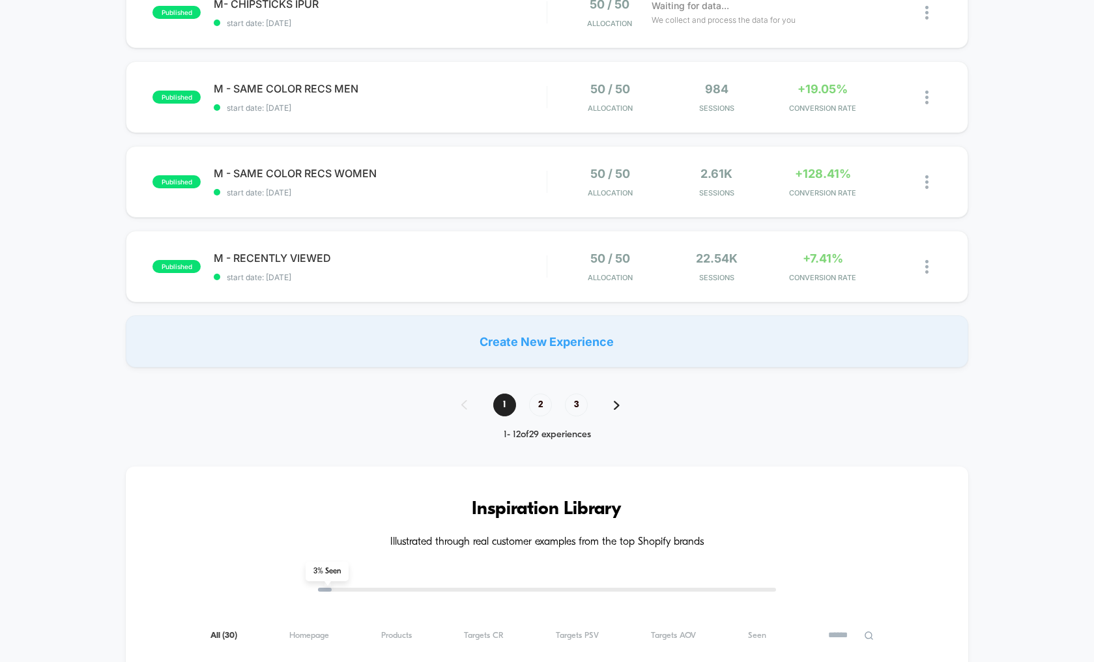
scroll to position [845, 0]
click at [545, 401] on span "2" at bounding box center [540, 403] width 23 height 23
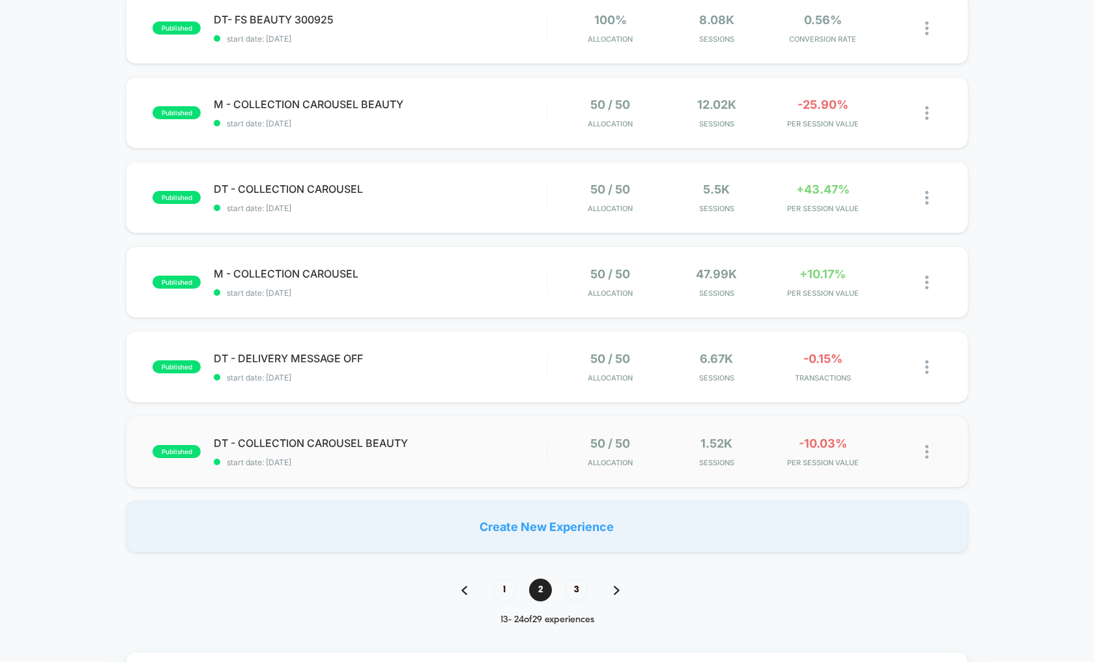
scroll to position [657, 0]
click at [576, 595] on span "3" at bounding box center [576, 591] width 23 height 23
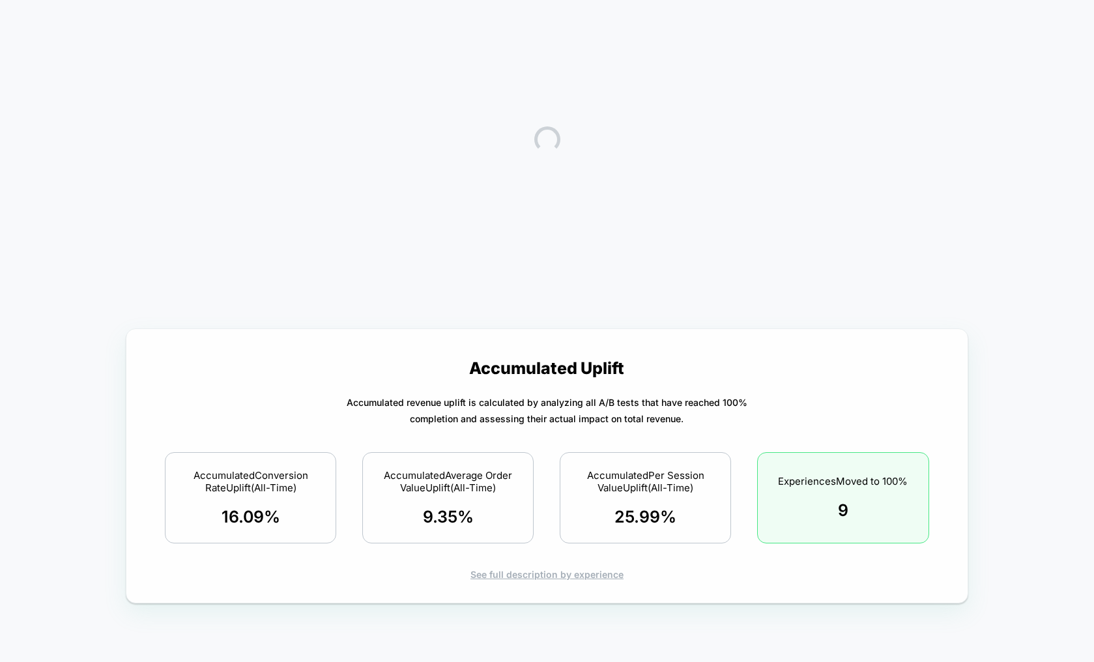
scroll to position [0, 0]
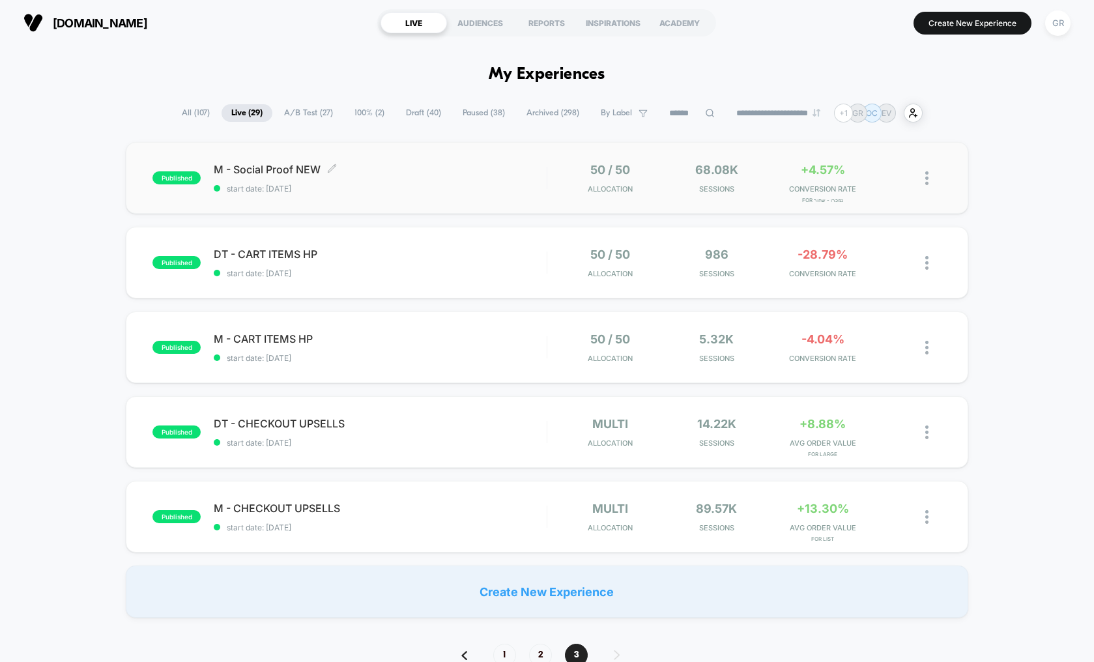
click at [445, 179] on div "M - Social Proof NEW Click to edit experience details Click to edit experience …" at bounding box center [380, 178] width 333 height 31
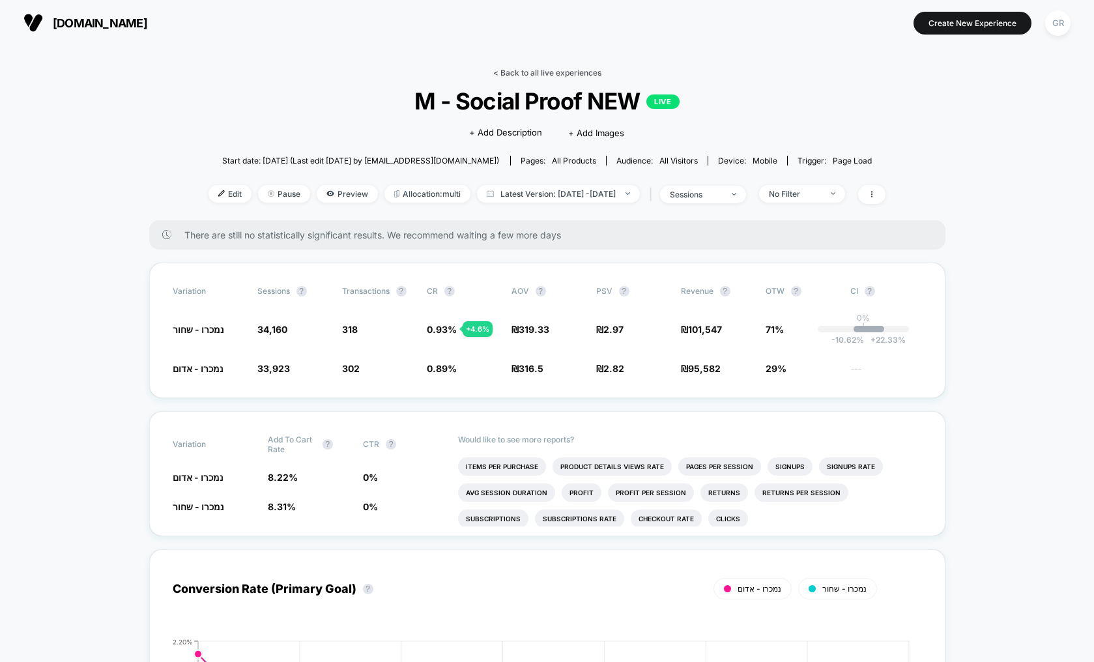
click at [527, 75] on link "< Back to all live experiences" at bounding box center [547, 73] width 108 height 10
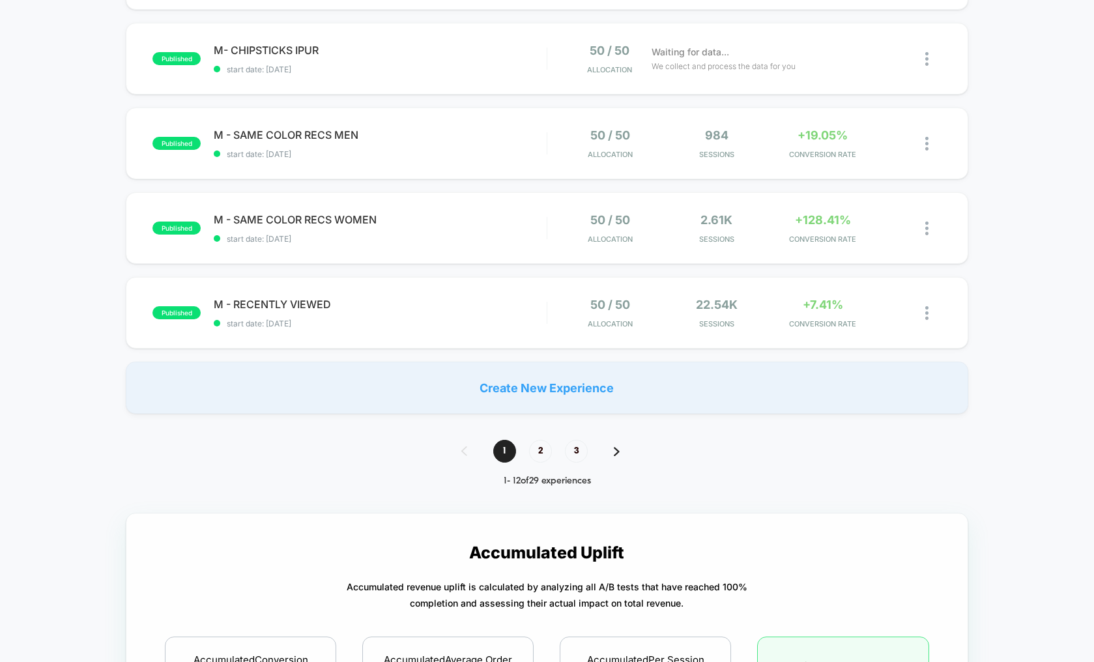
scroll to position [798, 0]
click at [571, 454] on span "3" at bounding box center [576, 450] width 23 height 23
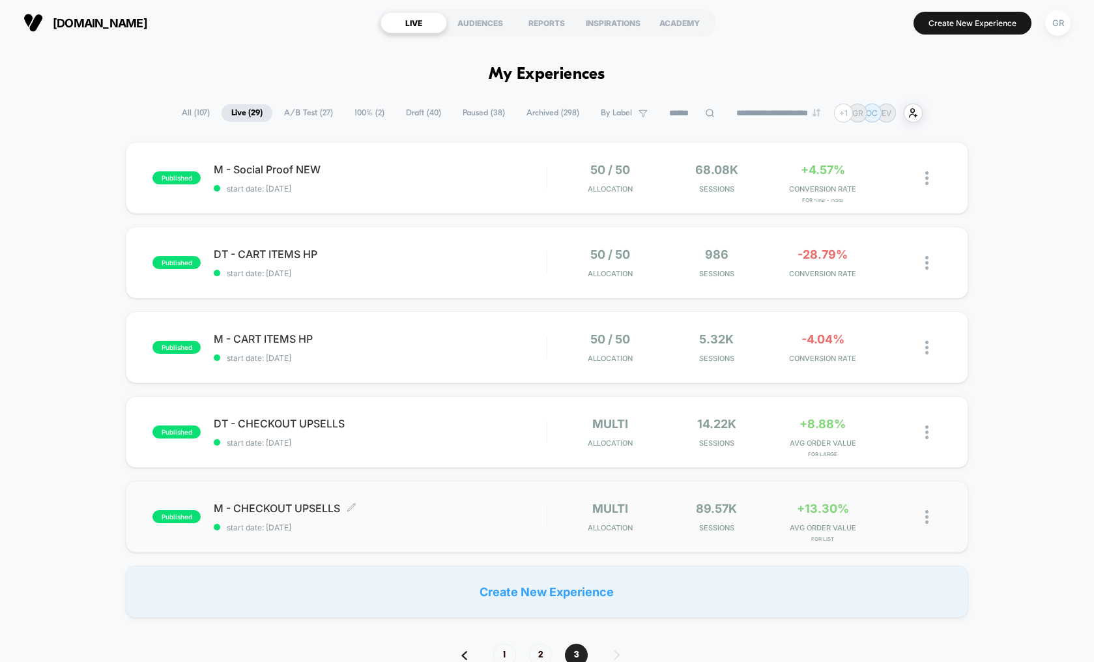
click at [496, 512] on span "M - CHECKOUT UPSELLS Click to edit experience details" at bounding box center [380, 508] width 333 height 13
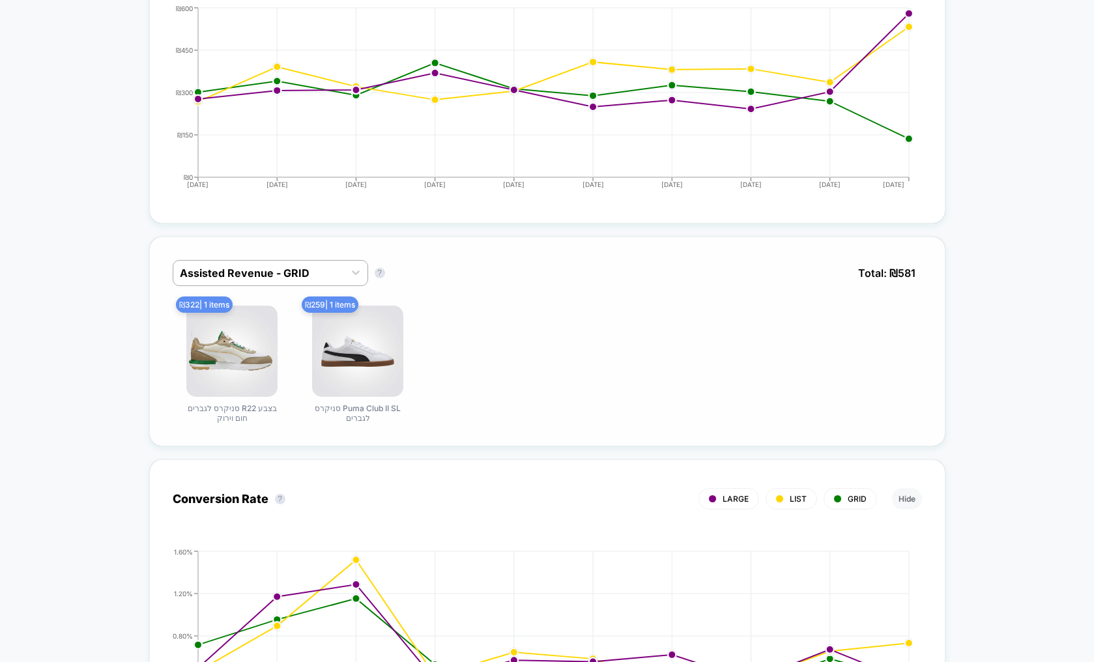
scroll to position [704, 0]
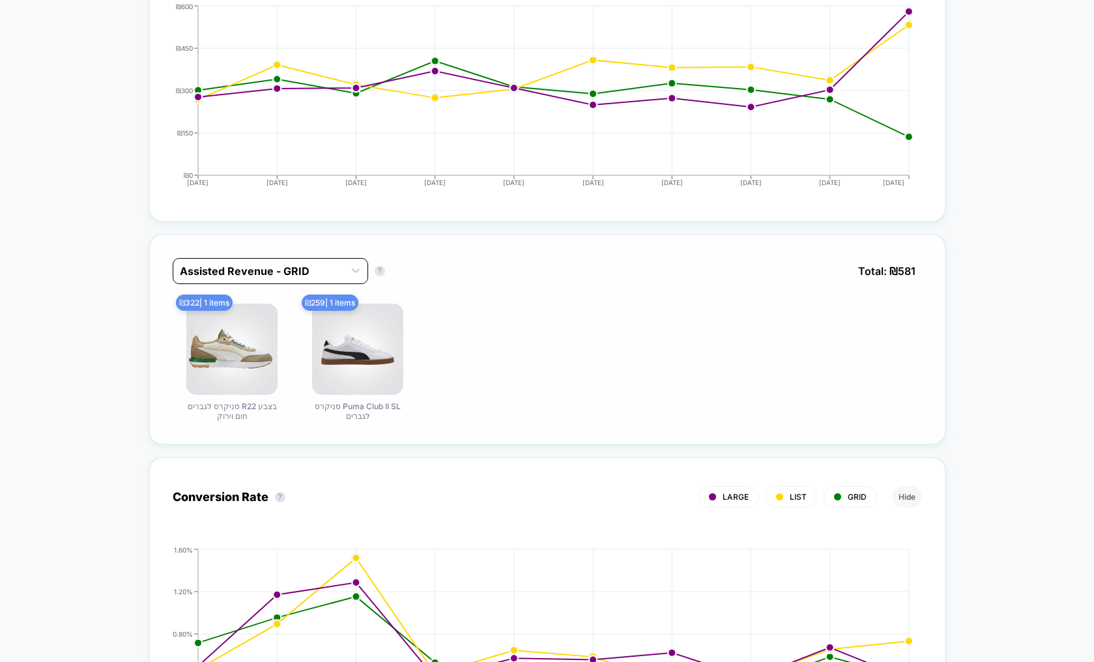
click at [315, 275] on div at bounding box center [259, 271] width 158 height 16
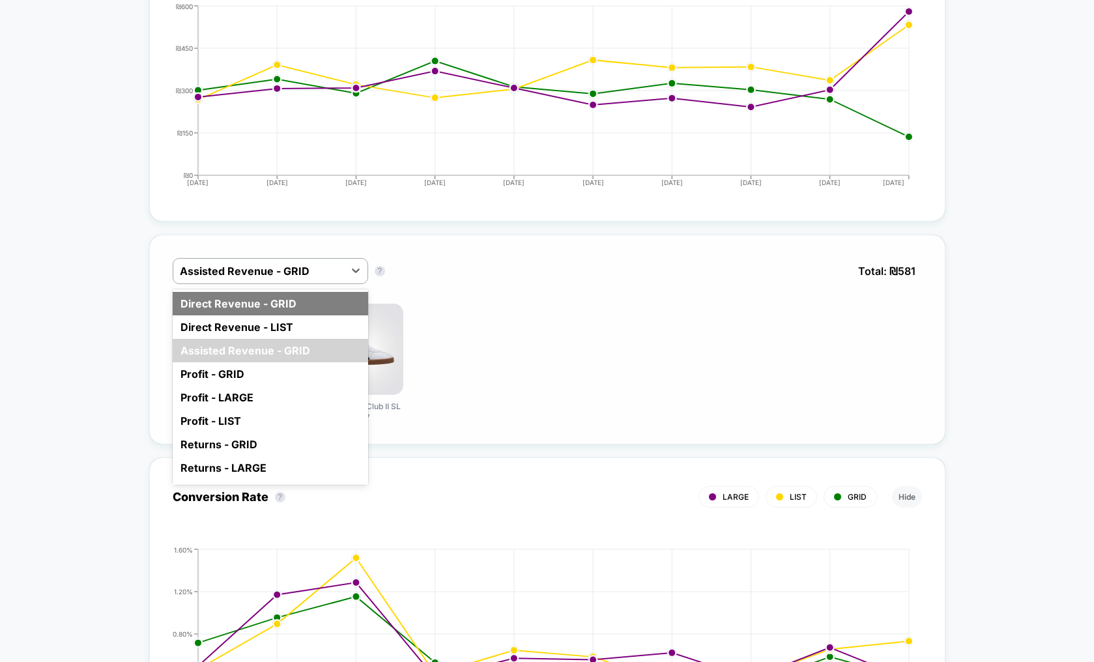
click at [300, 302] on div "Direct Revenue - GRID" at bounding box center [271, 303] width 196 height 23
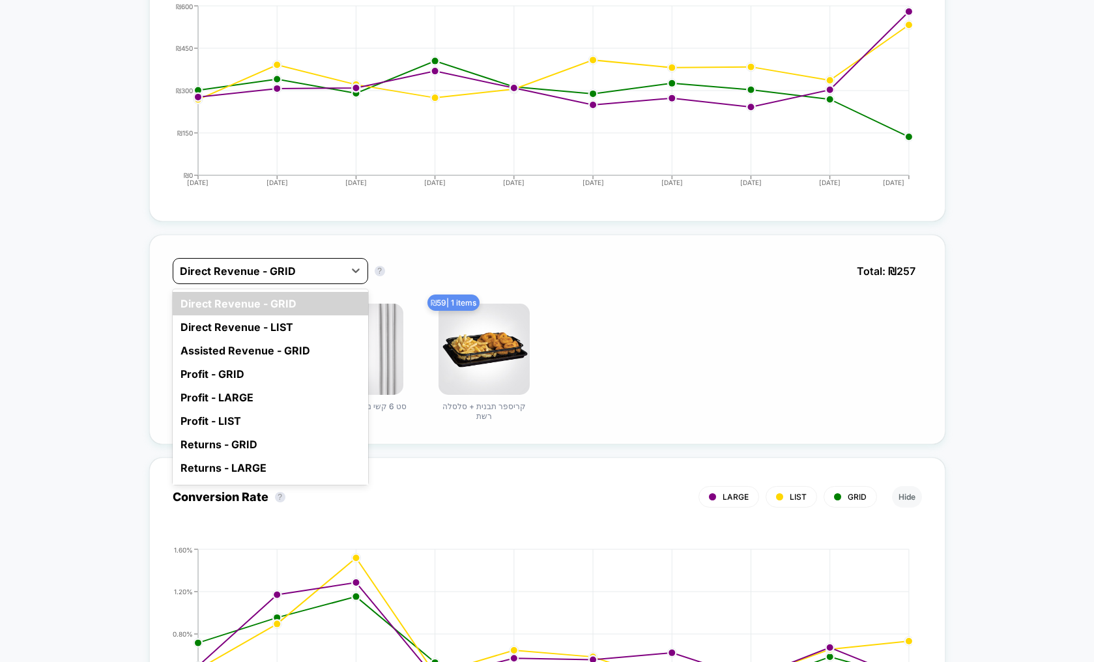
click at [316, 281] on div "Direct Revenue - GRID" at bounding box center [258, 271] width 171 height 21
click at [299, 327] on div "Direct Revenue - LIST" at bounding box center [271, 326] width 196 height 23
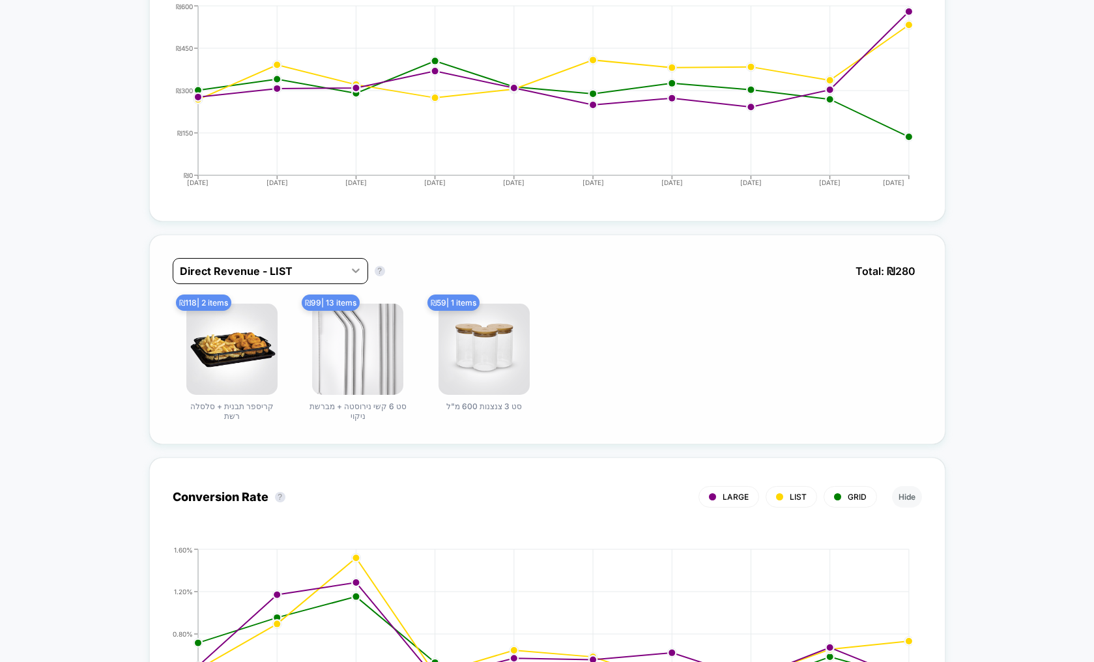
click at [349, 271] on div at bounding box center [355, 270] width 23 height 23
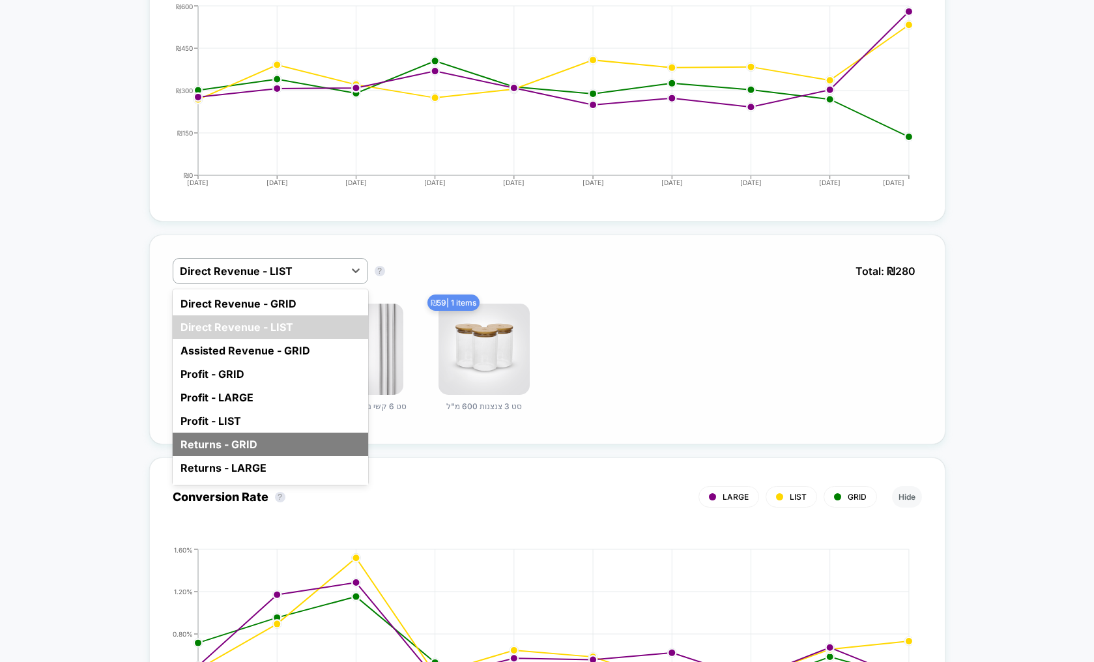
click at [282, 442] on div "Returns - GRID" at bounding box center [271, 444] width 196 height 23
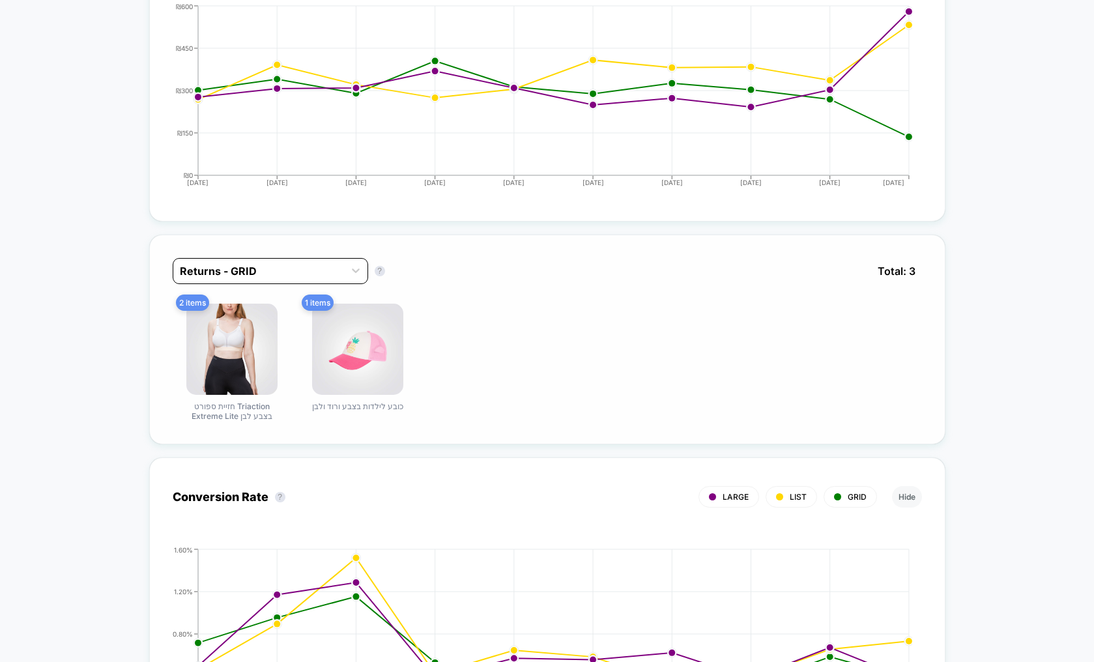
click at [325, 274] on div at bounding box center [259, 271] width 158 height 16
drag, startPoint x: 285, startPoint y: 456, endPoint x: 284, endPoint y: 469, distance: 12.4
click at [600, 331] on div "2 items חזיית ספורט Triaction Extreme Lite בצבע לבן 1 items כובע לילדות בצבע ור…" at bounding box center [548, 362] width 750 height 117
